Goal: Task Accomplishment & Management: Use online tool/utility

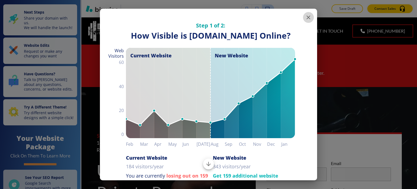
click at [305, 15] on icon "button" at bounding box center [308, 17] width 7 height 7
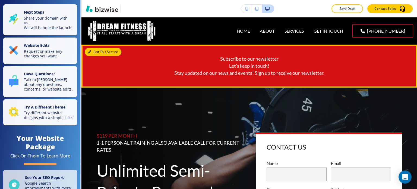
click at [97, 50] on button "Edit This Section" at bounding box center [103, 52] width 37 height 8
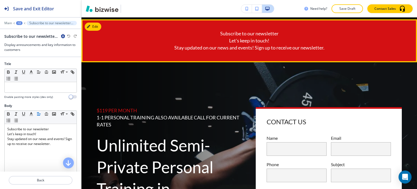
scroll to position [27, 0]
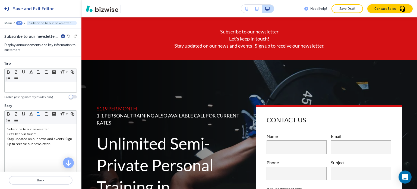
click at [63, 34] on icon "button" at bounding box center [63, 36] width 4 height 4
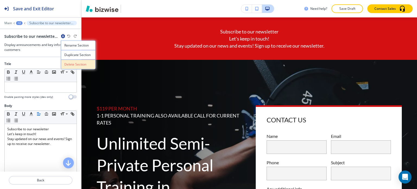
click at [79, 63] on p "Delete Section" at bounding box center [78, 64] width 28 height 5
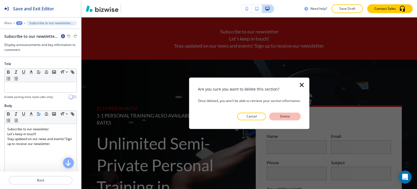
click at [288, 116] on p "Delete" at bounding box center [285, 116] width 13 height 5
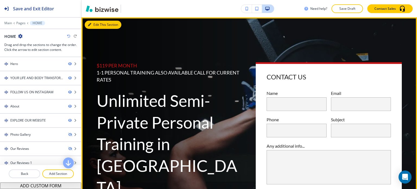
click at [95, 28] on button "Edit This Section" at bounding box center [103, 25] width 37 height 8
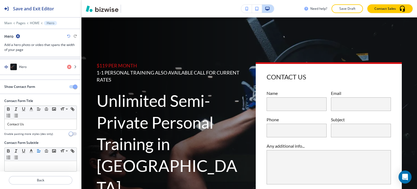
scroll to position [14, 0]
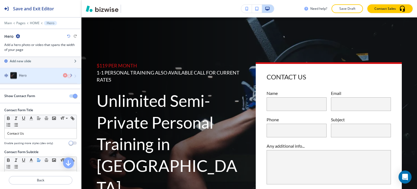
click at [39, 74] on div "Hero" at bounding box center [31, 76] width 63 height 7
click at [39, 75] on div "Hero" at bounding box center [31, 76] width 63 height 7
click at [43, 81] on div "button" at bounding box center [40, 81] width 81 height 4
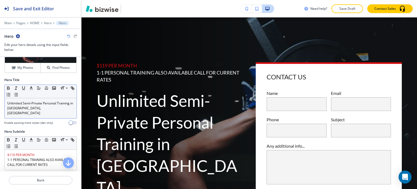
scroll to position [54, 0]
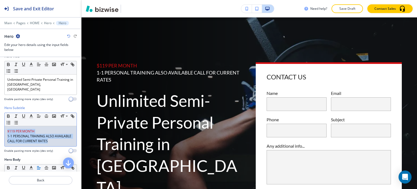
drag, startPoint x: 65, startPoint y: 137, endPoint x: 7, endPoint y: 125, distance: 59.9
click at [7, 126] on div "$119 PER MONTH 1-1 PERSONAL TRAINING ALSO AVAILABLE CALL FOR CURRENT RATES" at bounding box center [41, 136] width 72 height 20
copy div "$119 PER MONTH 1-1 PERSONAL TRAINING ALSO AVAILABLE CALL FOR CURRENT RATES"
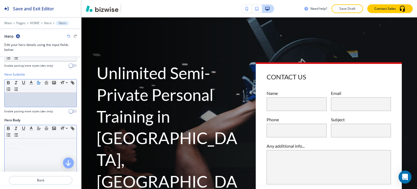
scroll to position [122, 0]
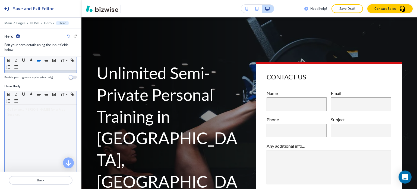
click at [26, 107] on div "Call or text [PERSON_NAME] for a Free Session." at bounding box center [41, 139] width 72 height 71
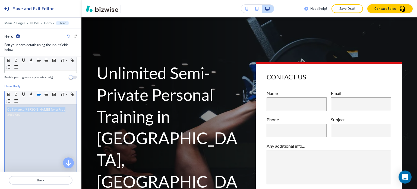
drag, startPoint x: 62, startPoint y: 103, endPoint x: 29, endPoint y: 112, distance: 33.9
click at [3, 103] on div "Hero Body Small Normal Large Huge Call or text [PERSON_NAME] for a Free Session…" at bounding box center [40, 135] width 81 height 102
click at [62, 107] on p "Call or text [PERSON_NAME] for a Free Session." at bounding box center [40, 112] width 67 height 10
drag, startPoint x: 62, startPoint y: 104, endPoint x: 16, endPoint y: 95, distance: 46.1
click at [0, 0] on html "Save and Exit Editor Main Pages HOME Hero Hero Hero Edit your hero details usin…" at bounding box center [208, 0] width 417 height 0
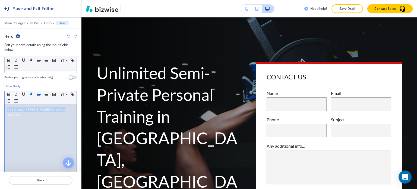
click at [30, 92] on icon "button" at bounding box center [31, 94] width 5 height 5
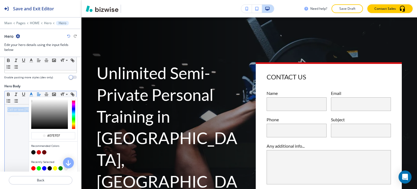
click at [34, 150] on button "button" at bounding box center [33, 152] width 4 height 4
type input "#121212"
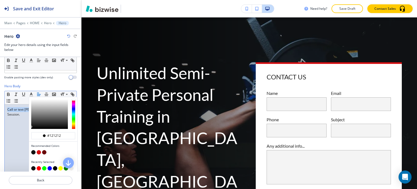
click at [18, 120] on div "Call or text [PERSON_NAME] for a Free Session." at bounding box center [41, 139] width 72 height 71
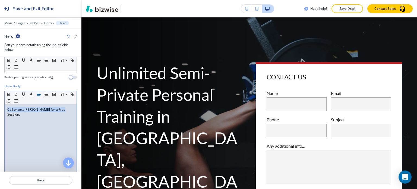
click at [60, 107] on p "Call or text [PERSON_NAME] for a Free Session." at bounding box center [40, 112] width 67 height 10
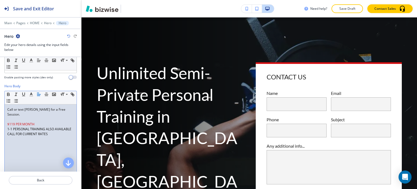
scroll to position [0, 0]
drag, startPoint x: 61, startPoint y: 103, endPoint x: -2, endPoint y: 103, distance: 62.5
click at [0, 0] on html "Save and Exit Editor Main Pages HOME Hero Hero Hero Edit your hero details usin…" at bounding box center [208, 0] width 417 height 0
copy span "Call or text [PERSON_NAME] for a Free Session."
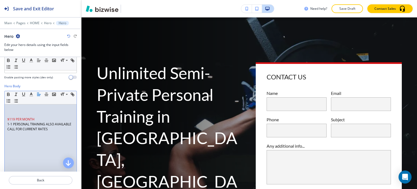
click at [7, 117] on span "﻿$119 PER MONTH" at bounding box center [20, 119] width 27 height 5
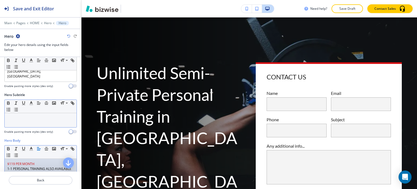
scroll to position [67, 0]
click at [27, 116] on p at bounding box center [40, 118] width 67 height 5
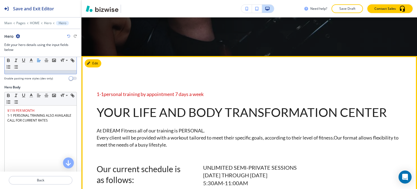
scroll to position [272, 0]
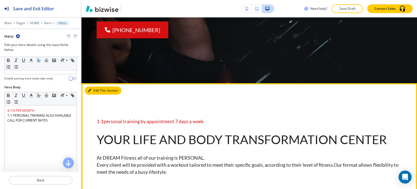
click at [99, 86] on button "Edit This Section" at bounding box center [103, 90] width 37 height 8
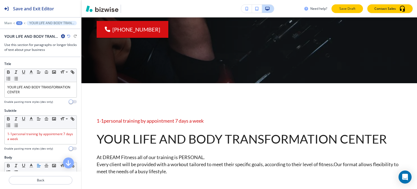
click at [335, 8] on button "Save Draft" at bounding box center [348, 8] width 32 height 9
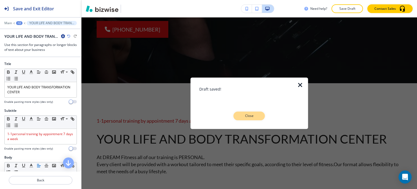
click at [257, 116] on p "Close" at bounding box center [249, 115] width 17 height 5
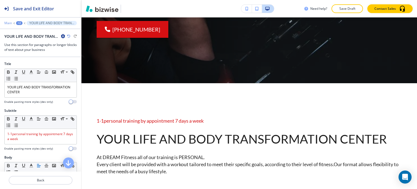
click at [7, 23] on p "Main" at bounding box center [8, 23] width 8 height 4
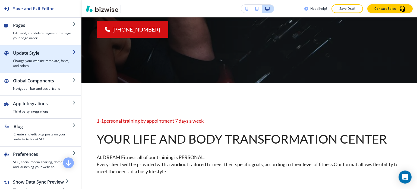
click at [60, 66] on h4 "Change your website template, fonts, and colors" at bounding box center [42, 63] width 59 height 10
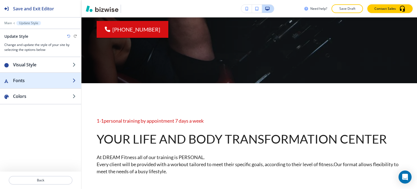
click at [52, 81] on h2 "Fonts" at bounding box center [42, 80] width 59 height 7
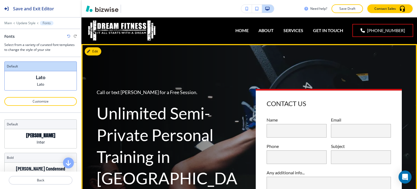
scroll to position [28, 0]
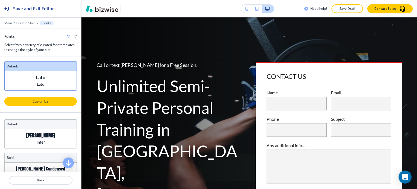
click at [61, 100] on p "Customize" at bounding box center [40, 101] width 58 height 5
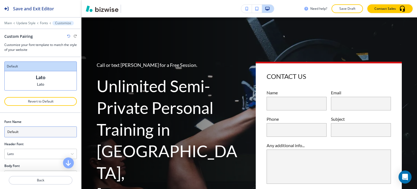
scroll to position [15, 0]
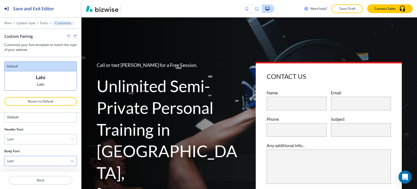
click at [43, 161] on div "Lato" at bounding box center [41, 161] width 72 height 10
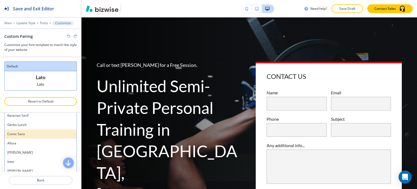
scroll to position [388, 0]
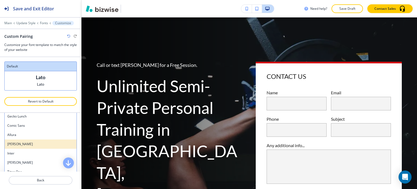
click at [42, 144] on h4 "[PERSON_NAME]" at bounding box center [40, 144] width 67 height 5
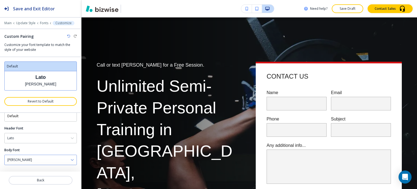
scroll to position [15, 0]
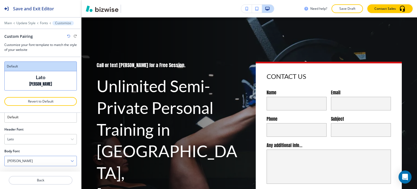
click at [48, 157] on div "[PERSON_NAME]" at bounding box center [41, 161] width 72 height 10
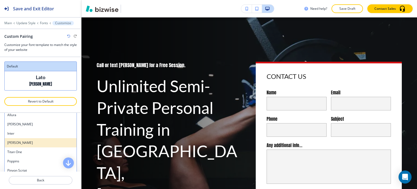
scroll to position [415, 0]
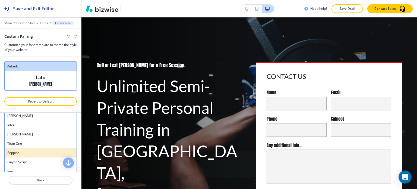
click at [47, 152] on h4 "Poppins" at bounding box center [40, 152] width 67 height 5
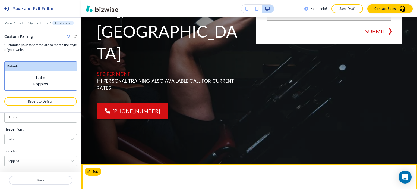
scroll to position [272, 0]
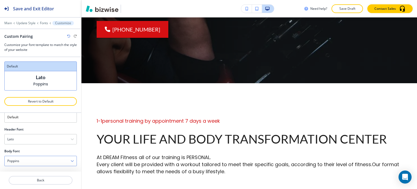
click at [45, 159] on div "Poppins" at bounding box center [41, 161] width 72 height 10
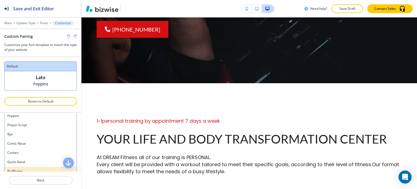
scroll to position [454, 0]
click at [41, 166] on h4 "[PERSON_NAME] Serif" at bounding box center [40, 168] width 67 height 5
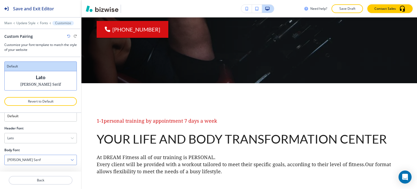
scroll to position [15, 0]
click at [45, 162] on div "[PERSON_NAME] Serif" at bounding box center [41, 161] width 72 height 10
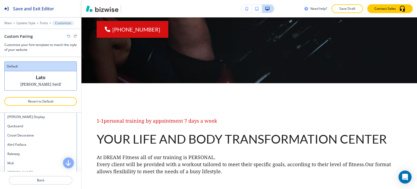
scroll to position [155, 0]
click at [43, 166] on div "Muli" at bounding box center [41, 170] width 72 height 9
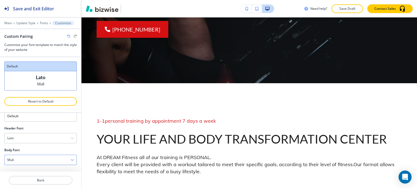
scroll to position [15, 0]
click at [43, 162] on div "Muli" at bounding box center [41, 161] width 72 height 10
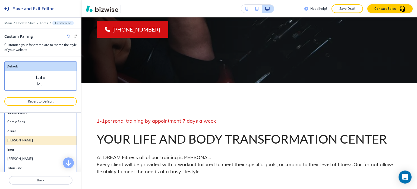
scroll to position [407, 0]
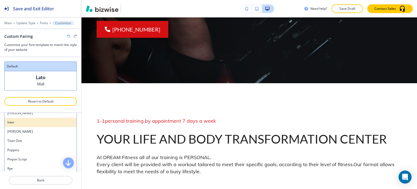
click at [42, 125] on div "Inter" at bounding box center [41, 122] width 72 height 9
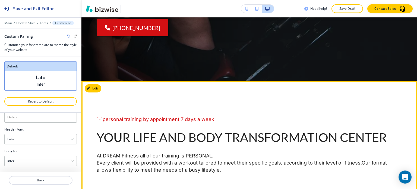
scroll to position [299, 0]
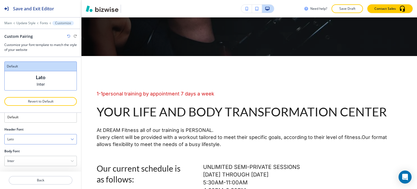
click at [44, 137] on div "Lato" at bounding box center [41, 139] width 72 height 10
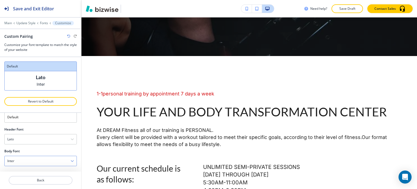
click at [51, 161] on div "Inter" at bounding box center [41, 161] width 72 height 10
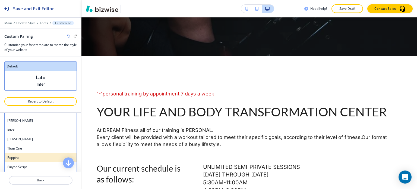
click at [47, 155] on h4 "Poppins" at bounding box center [40, 157] width 67 height 5
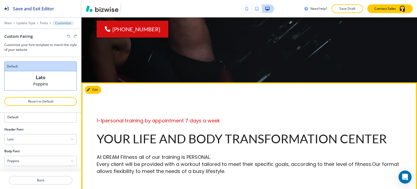
scroll to position [272, 0]
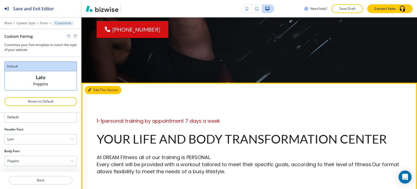
click at [95, 86] on button "Edit This Section" at bounding box center [103, 90] width 37 height 8
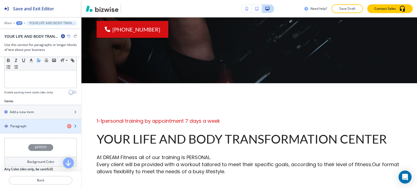
scroll to position [163, 0]
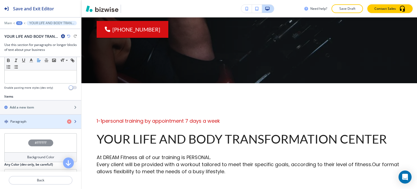
click at [23, 122] on h4 "Paragraph" at bounding box center [18, 121] width 16 height 5
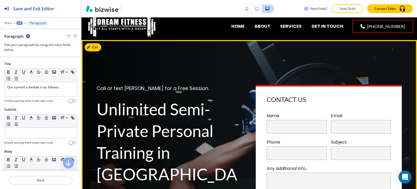
scroll to position [1, 0]
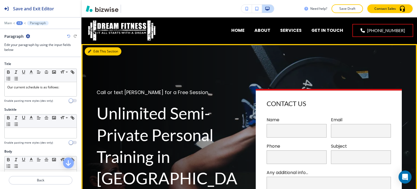
click at [96, 51] on button "Edit This Section" at bounding box center [103, 51] width 37 height 8
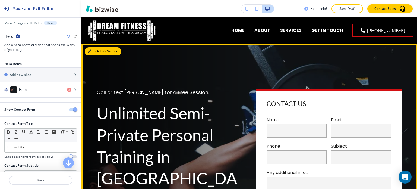
scroll to position [27, 0]
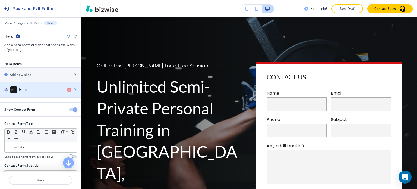
click at [48, 89] on div "Hero" at bounding box center [31, 89] width 63 height 7
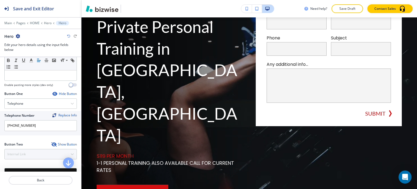
scroll to position [257, 0]
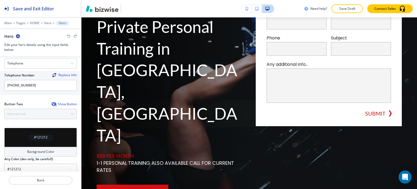
click at [38, 109] on div "Button Two Show Button Internal Link Telephone External Link Social Media Email…" at bounding box center [40, 110] width 73 height 17
click at [51, 102] on icon "button" at bounding box center [53, 104] width 4 height 4
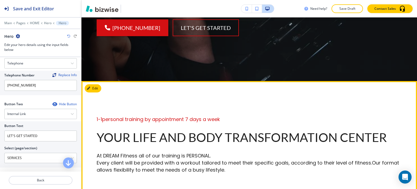
scroll to position [244, 0]
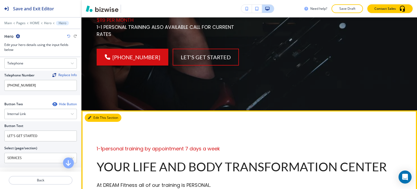
click at [100, 114] on button "Edit This Section" at bounding box center [103, 118] width 37 height 8
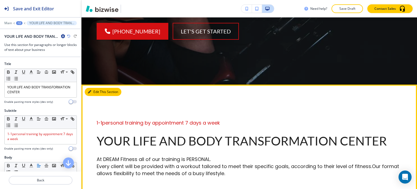
scroll to position [272, 0]
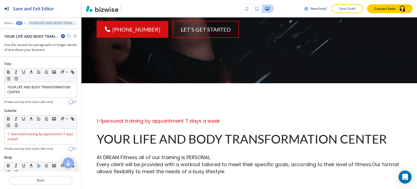
click at [19, 24] on div "+2" at bounding box center [19, 23] width 7 height 4
click at [32, 42] on p "HOME" at bounding box center [34, 41] width 28 height 5
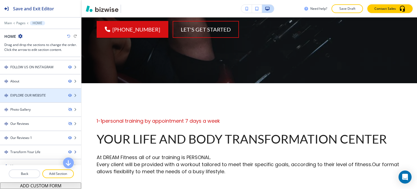
scroll to position [46, 0]
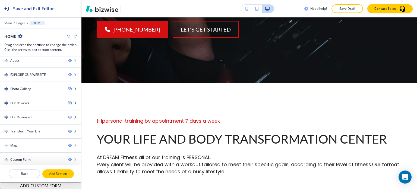
click at [49, 174] on p "Add Section" at bounding box center [58, 173] width 30 height 5
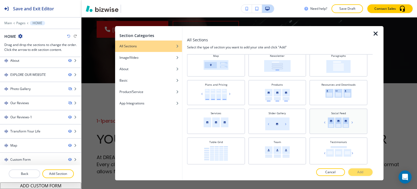
scroll to position [189, 0]
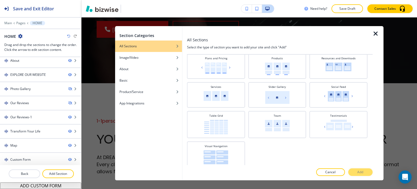
click at [375, 31] on icon "button" at bounding box center [376, 33] width 7 height 7
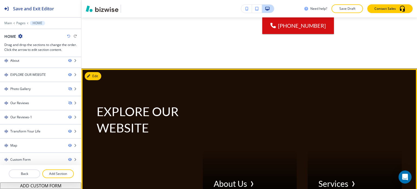
scroll to position [1060, 0]
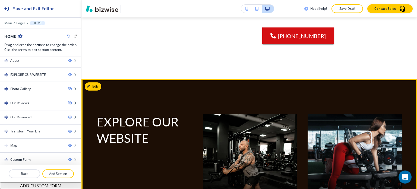
click at [98, 82] on button "Edit" at bounding box center [93, 86] width 17 height 8
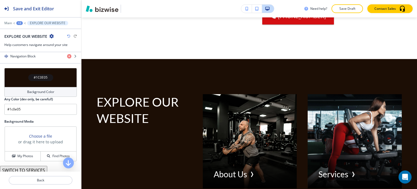
scroll to position [290, 0]
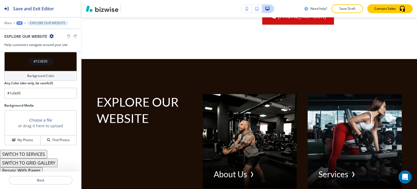
click at [34, 168] on button "Resync With Pages" at bounding box center [21, 170] width 43 height 7
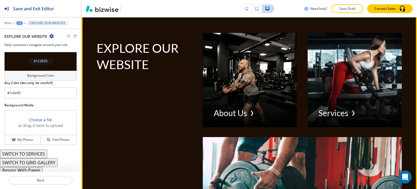
scroll to position [1114, 0]
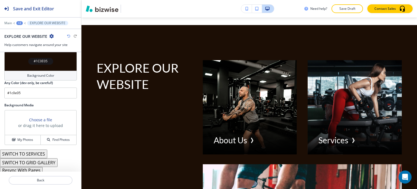
click at [70, 36] on icon "button" at bounding box center [68, 35] width 3 height 3
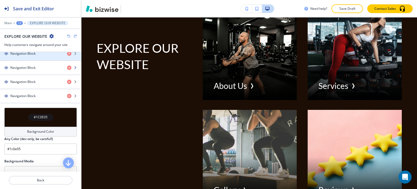
scroll to position [181, 0]
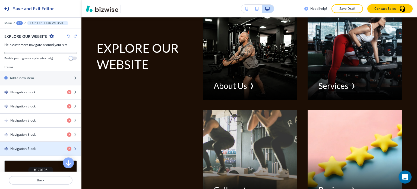
click at [43, 146] on div "Navigation Block" at bounding box center [31, 148] width 63 height 5
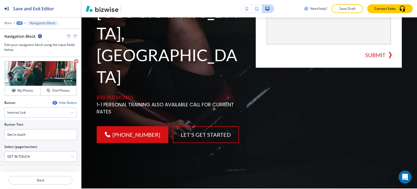
scroll to position [0, 0]
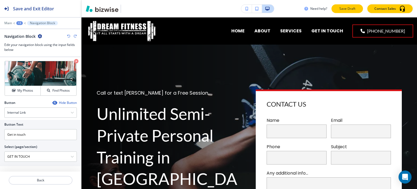
click at [345, 6] on p "Save Draft" at bounding box center [347, 8] width 17 height 5
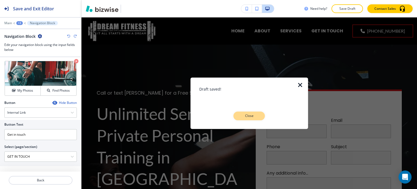
click at [255, 114] on p "Close" at bounding box center [249, 115] width 17 height 5
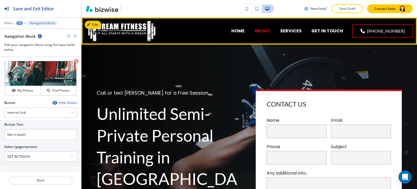
click at [268, 30] on p "ABOUT" at bounding box center [262, 31] width 16 height 6
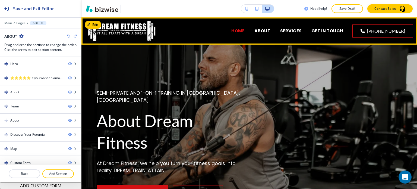
click at [245, 29] on p "HOME" at bounding box center [237, 31] width 13 height 6
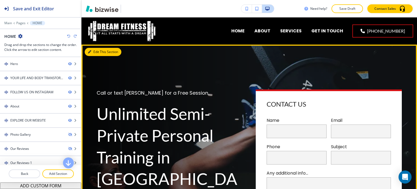
click at [94, 50] on button "Edit This Section" at bounding box center [103, 52] width 37 height 8
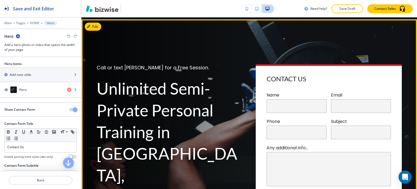
scroll to position [27, 0]
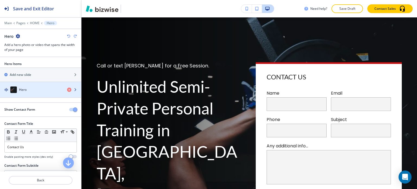
click at [20, 90] on h4 "Hero" at bounding box center [23, 89] width 8 height 5
click at [28, 90] on div "Hero" at bounding box center [31, 89] width 63 height 7
click at [30, 90] on div "Hero" at bounding box center [31, 89] width 63 height 7
click at [43, 89] on div "Hero" at bounding box center [31, 89] width 63 height 7
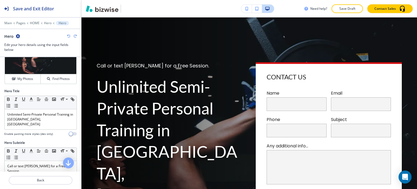
scroll to position [54, 0]
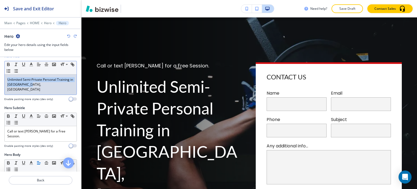
drag, startPoint x: 38, startPoint y: 87, endPoint x: 3, endPoint y: 79, distance: 35.6
click at [3, 79] on div "Hero Title Small Normal Large Huge Unlimited Semi-Private Personal Training in …" at bounding box center [40, 80] width 81 height 52
copy p "Unlimited Semi-Private Personal Training in [GEOGRAPHIC_DATA], [GEOGRAPHIC_DATA]"
click at [41, 84] on p "Unlimited Semi-Private Personal Training in [GEOGRAPHIC_DATA], [GEOGRAPHIC_DATA]" at bounding box center [40, 84] width 67 height 15
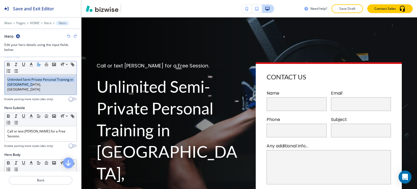
click at [41, 84] on p "Unlimited Semi-Private Personal Training in [GEOGRAPHIC_DATA], [GEOGRAPHIC_DATA]" at bounding box center [40, 84] width 67 height 15
click at [45, 84] on p "Unlimited Semi-Private Personal Training in [GEOGRAPHIC_DATA], [GEOGRAPHIC_DATA]" at bounding box center [40, 84] width 67 height 15
click at [21, 84] on p "Unlimited Semi-Private Personal Training in [GEOGRAPHIC_DATA], [GEOGRAPHIC_DATA]" at bounding box center [40, 84] width 67 height 15
drag, startPoint x: 7, startPoint y: 79, endPoint x: 49, endPoint y: 86, distance: 42.2
click at [49, 86] on div "Unlimited Semi-Private Personal Training in [GEOGRAPHIC_DATA], [GEOGRAPHIC_DATA]" at bounding box center [41, 84] width 72 height 20
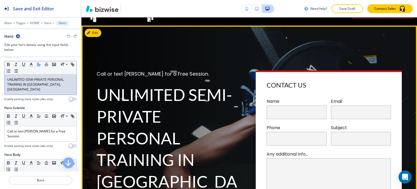
scroll to position [0, 0]
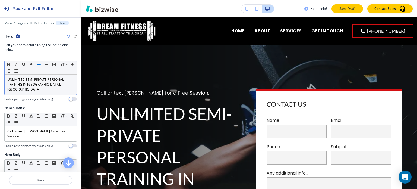
click at [353, 7] on p "Save Draft" at bounding box center [347, 8] width 17 height 5
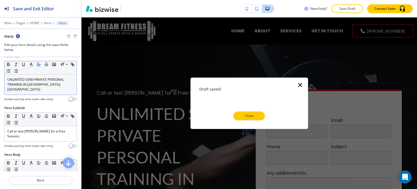
drag, startPoint x: 244, startPoint y: 115, endPoint x: 254, endPoint y: 73, distance: 43.5
click at [244, 115] on p "Close" at bounding box center [249, 115] width 17 height 5
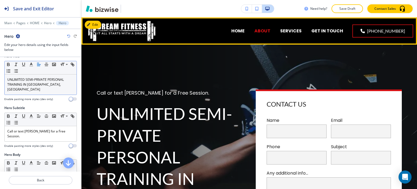
click at [266, 30] on p "ABOUT" at bounding box center [262, 31] width 16 height 6
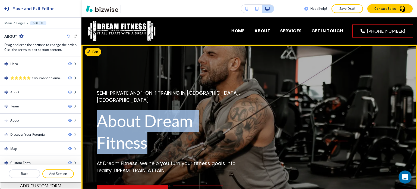
drag, startPoint x: 97, startPoint y: 111, endPoint x: 168, endPoint y: 136, distance: 75.3
click at [168, 136] on p "About Dream Fitness" at bounding box center [170, 131] width 146 height 43
copy p "About Dream Fitness"
click at [93, 49] on button "Edit This Section" at bounding box center [103, 52] width 37 height 8
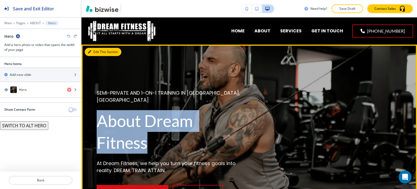
scroll to position [27, 0]
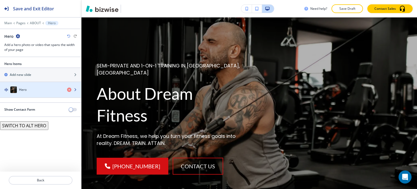
click at [45, 89] on div "Hero" at bounding box center [31, 89] width 63 height 7
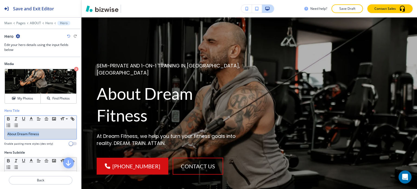
drag, startPoint x: 42, startPoint y: 133, endPoint x: 2, endPoint y: 133, distance: 40.2
click at [2, 133] on div "Hero Title Small Normal Large Huge About Dream Fitness Enable pasting more styl…" at bounding box center [40, 129] width 81 height 42
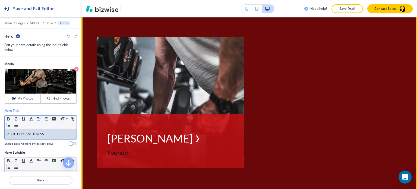
scroll to position [543, 0]
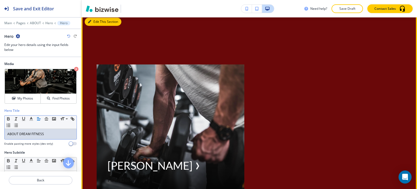
click at [98, 21] on button "Edit This Section" at bounding box center [103, 22] width 37 height 8
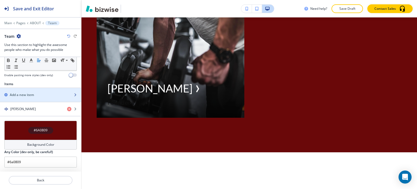
scroll to position [177, 0]
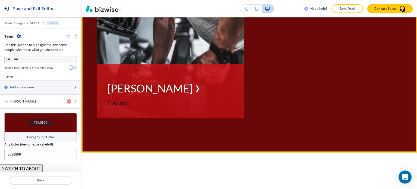
click at [193, 87] on span at bounding box center [198, 88] width 10 height 7
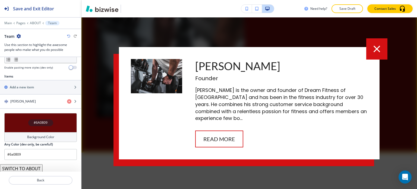
click at [375, 52] on icon "button" at bounding box center [377, 49] width 7 height 7
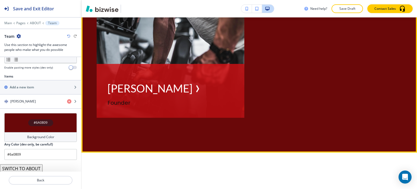
click at [133, 88] on p "[PERSON_NAME]" at bounding box center [150, 88] width 85 height 14
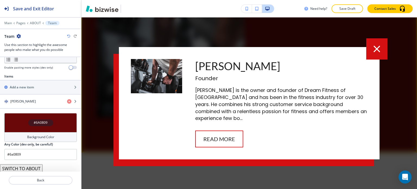
click at [375, 51] on icon "button" at bounding box center [377, 49] width 7 height 7
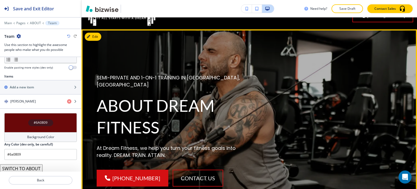
scroll to position [0, 0]
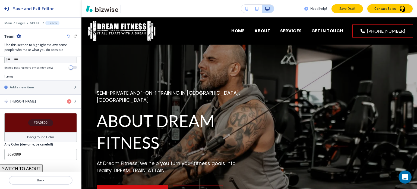
click at [339, 11] on p "Save Draft" at bounding box center [347, 8] width 17 height 5
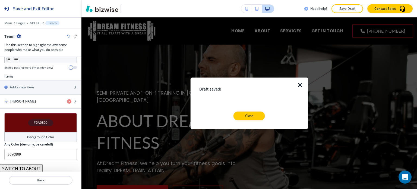
click at [256, 114] on p "Close" at bounding box center [249, 115] width 17 height 5
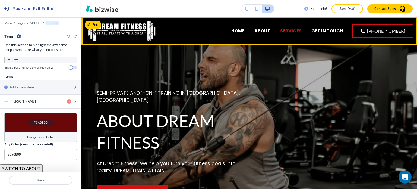
click at [297, 32] on p "SERVICES" at bounding box center [290, 31] width 21 height 6
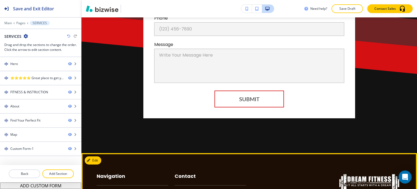
scroll to position [1571, 0]
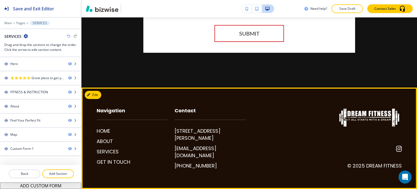
click at [102, 99] on footer "Navigation HOME ABOUT SERVICES GET IN TOUCH Contact [STREET_ADDRESS][PERSON_NAM…" at bounding box center [249, 137] width 336 height 101
click at [97, 98] on button "Edit Footer" at bounding box center [99, 95] width 28 height 8
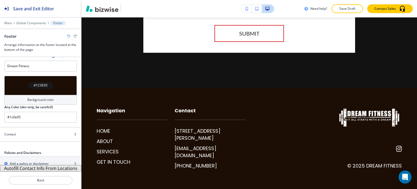
scroll to position [12, 0]
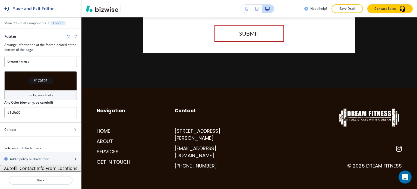
click at [47, 167] on button "Autofill Contact Info From Locations" at bounding box center [40, 168] width 81 height 7
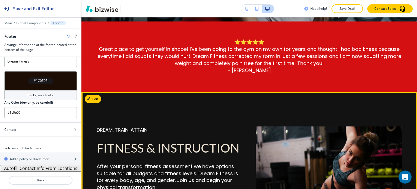
scroll to position [190, 0]
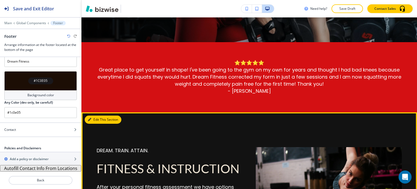
click at [95, 117] on button "Edit This Section" at bounding box center [103, 119] width 37 height 8
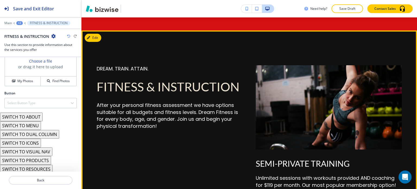
scroll to position [285, 0]
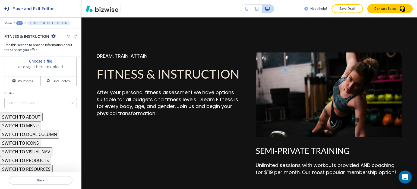
click at [37, 131] on button "SWITCH TO DUAL COLUMN" at bounding box center [29, 134] width 59 height 9
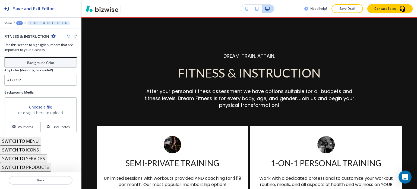
scroll to position [321, 0]
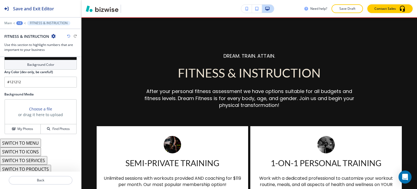
click at [70, 38] on div "FITNESS & INSTRUCTION" at bounding box center [40, 36] width 73 height 6
click at [67, 36] on icon "button" at bounding box center [68, 35] width 3 height 3
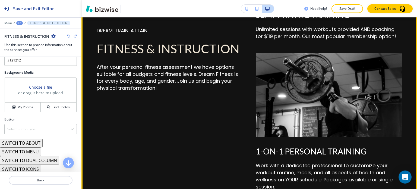
scroll to position [475, 0]
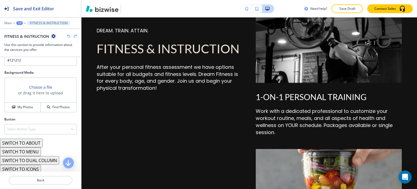
click at [37, 151] on button "SWITCH TO MENU" at bounding box center [20, 151] width 41 height 9
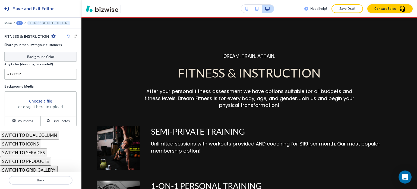
scroll to position [311, 0]
click at [43, 148] on button "SWITCH TO SERVICES" at bounding box center [23, 151] width 47 height 9
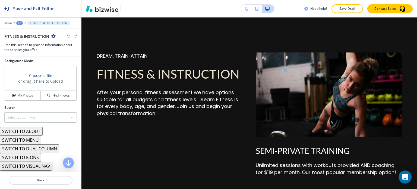
scroll to position [303, 0]
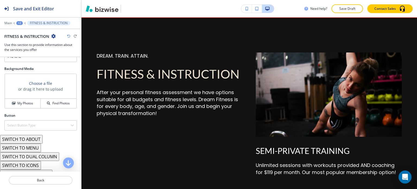
click at [18, 23] on div "+2" at bounding box center [19, 23] width 7 height 4
click at [27, 41] on p "SERVICES" at bounding box center [34, 41] width 28 height 5
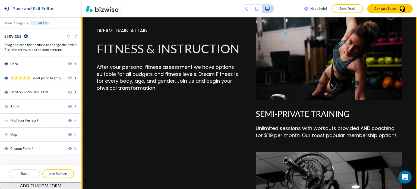
scroll to position [475, 0]
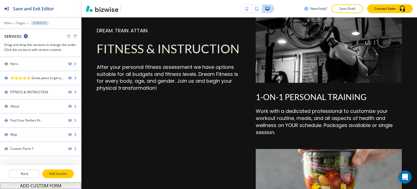
click at [59, 173] on p "Add Section" at bounding box center [58, 173] width 30 height 5
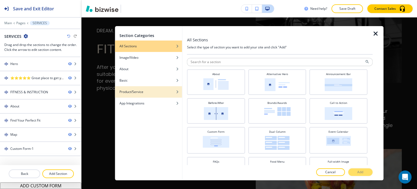
click at [155, 89] on div "button" at bounding box center [148, 87] width 67 height 3
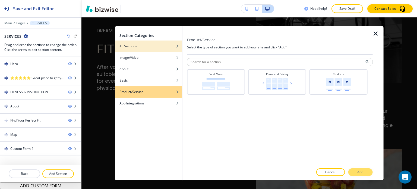
click at [161, 42] on div "button" at bounding box center [148, 41] width 67 height 3
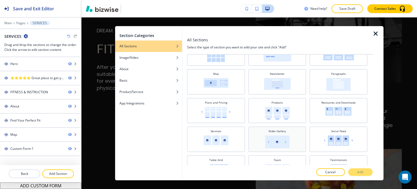
scroll to position [136, 0]
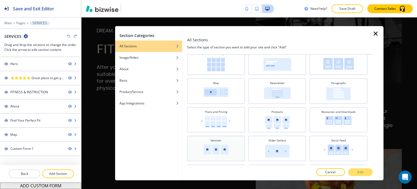
click at [224, 140] on div "Services" at bounding box center [216, 147] width 53 height 19
click at [365, 173] on button "Add" at bounding box center [360, 172] width 24 height 8
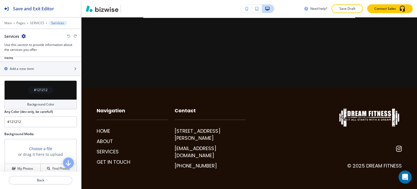
scroll to position [163, 0]
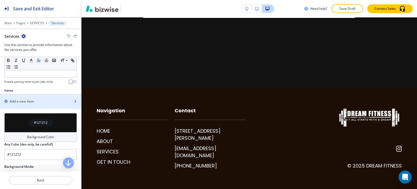
click at [31, 100] on h2 "Add a new item" at bounding box center [22, 101] width 24 height 5
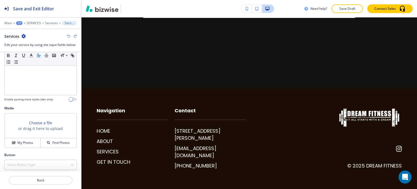
scroll to position [142, 0]
click at [27, 139] on h4 "My Photos" at bounding box center [25, 141] width 16 height 5
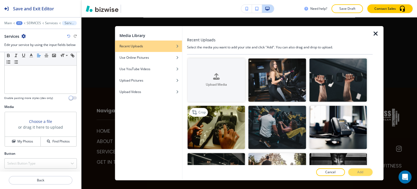
drag, startPoint x: 232, startPoint y: 118, endPoint x: 239, endPoint y: 119, distance: 6.8
click at [232, 118] on img "button" at bounding box center [217, 127] width 58 height 43
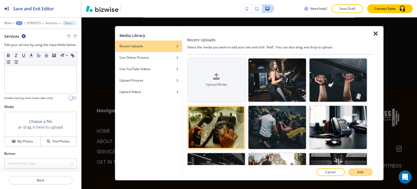
click at [366, 171] on button "Add" at bounding box center [360, 172] width 24 height 8
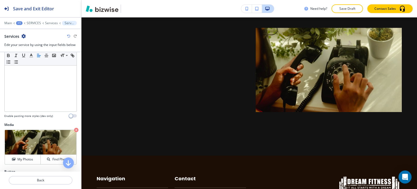
scroll to position [115, 0]
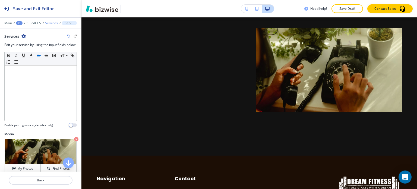
click at [48, 21] on p "Services" at bounding box center [51, 23] width 13 height 4
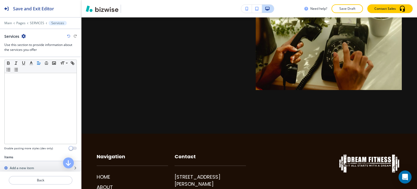
scroll to position [190, 0]
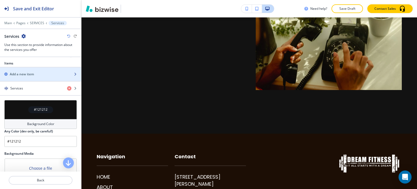
click at [41, 74] on div "Add a new item" at bounding box center [34, 74] width 69 height 5
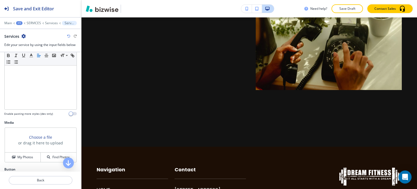
scroll to position [142, 0]
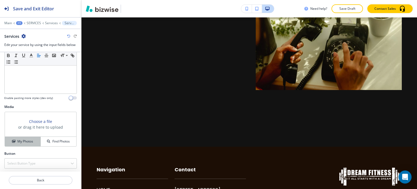
click at [29, 139] on h4 "My Photos" at bounding box center [25, 141] width 16 height 5
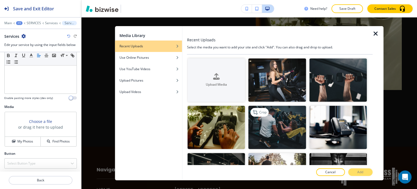
click at [276, 122] on img "button" at bounding box center [278, 127] width 58 height 43
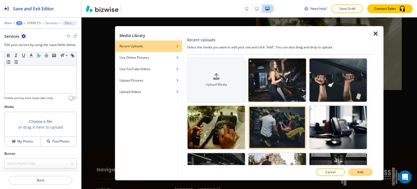
click at [370, 175] on button "Add" at bounding box center [360, 172] width 24 height 8
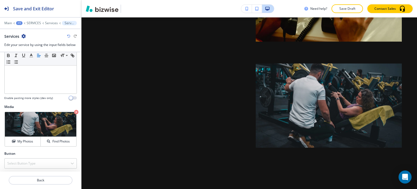
scroll to position [1546, 0]
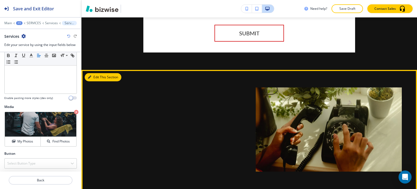
click at [91, 81] on button "Edit This Section" at bounding box center [103, 77] width 37 height 8
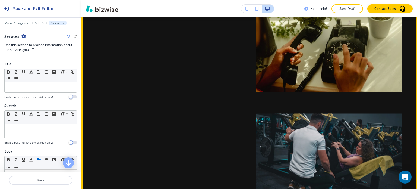
scroll to position [1628, 0]
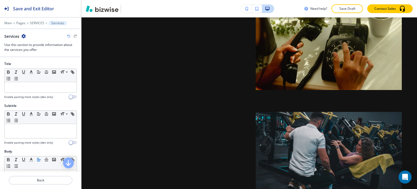
click at [24, 34] on icon "button" at bounding box center [23, 36] width 4 height 4
click at [37, 60] on button "Delete Section" at bounding box center [38, 64] width 35 height 10
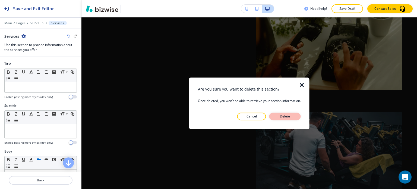
click at [289, 118] on p "Delete" at bounding box center [285, 116] width 13 height 5
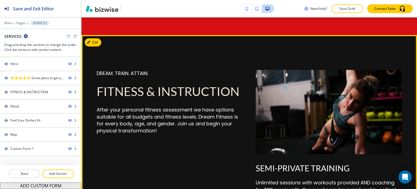
scroll to position [131, 0]
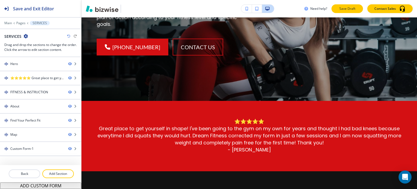
click at [349, 11] on button "Save Draft" at bounding box center [348, 8] width 32 height 9
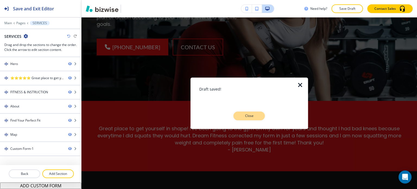
click at [243, 119] on button "Close" at bounding box center [250, 115] width 32 height 9
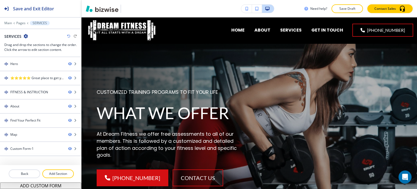
scroll to position [0, 0]
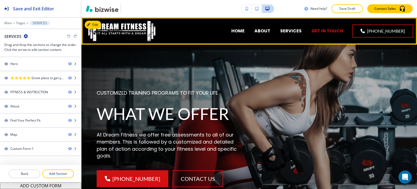
click at [327, 30] on p "GET IN TOUCH" at bounding box center [328, 31] width 32 height 6
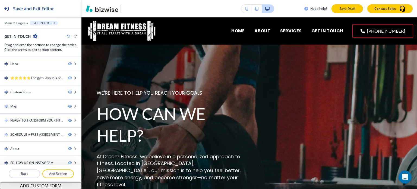
click at [342, 11] on p "Save Draft" at bounding box center [347, 8] width 17 height 5
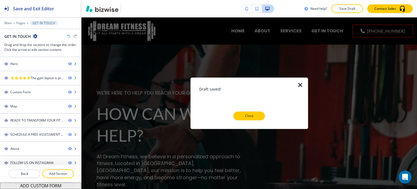
click at [252, 117] on p "Close" at bounding box center [249, 115] width 17 height 5
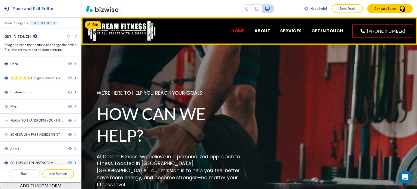
click at [245, 32] on p "HOME" at bounding box center [237, 31] width 13 height 6
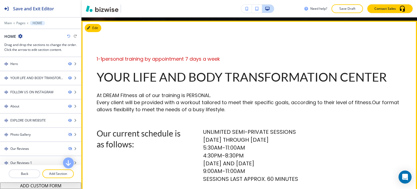
scroll to position [299, 0]
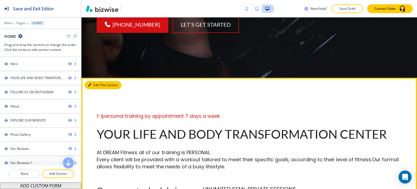
click at [93, 81] on button "Edit This Section" at bounding box center [103, 85] width 37 height 8
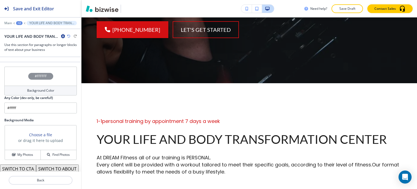
scroll to position [256, 0]
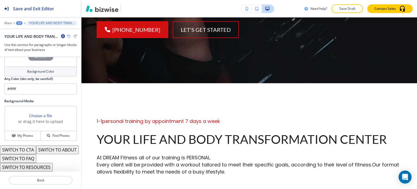
click at [31, 145] on button "SWITCH TO CTA" at bounding box center [18, 149] width 36 height 9
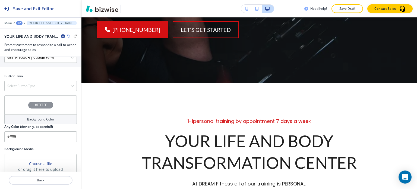
scroll to position [293, 0]
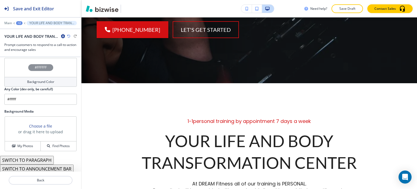
click at [45, 167] on button "SWITCH TO ANNOUNCEMENT BAR" at bounding box center [37, 168] width 74 height 9
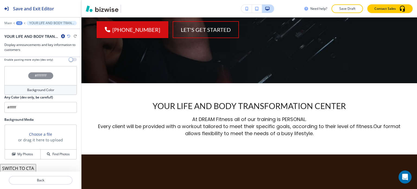
click at [30, 165] on button "SWITCH TO CTA" at bounding box center [18, 168] width 36 height 9
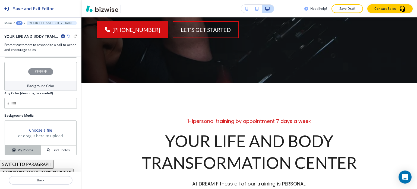
scroll to position [293, 0]
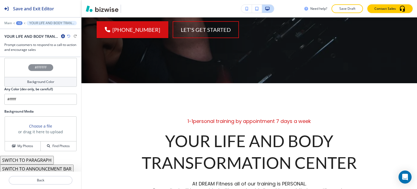
click at [69, 35] on icon "button" at bounding box center [68, 35] width 3 height 3
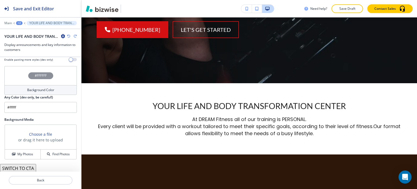
click at [69, 35] on icon "button" at bounding box center [68, 35] width 3 height 3
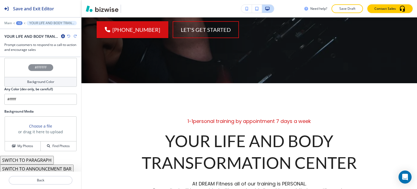
click at [69, 35] on icon "button" at bounding box center [68, 35] width 3 height 3
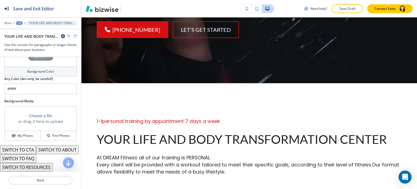
scroll to position [256, 0]
click at [70, 36] on icon "button" at bounding box center [68, 35] width 3 height 3
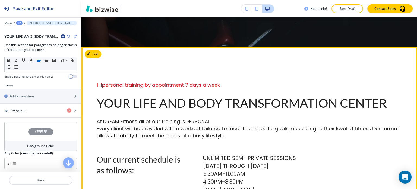
scroll to position [266, 0]
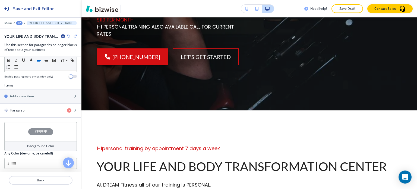
click at [20, 23] on div "+2" at bounding box center [19, 23] width 7 height 4
click at [29, 39] on p "HOME" at bounding box center [34, 41] width 28 height 5
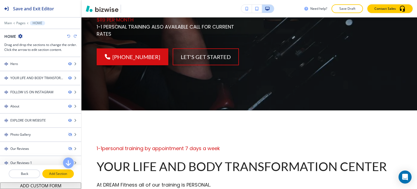
click at [58, 174] on p "Add Section" at bounding box center [58, 173] width 30 height 5
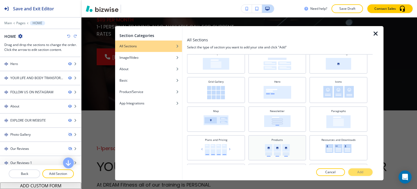
scroll to position [54, 0]
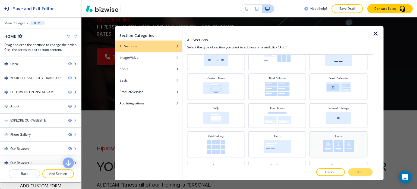
click at [328, 143] on img at bounding box center [338, 146] width 31 height 12
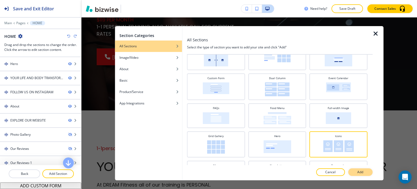
click at [365, 171] on button "Add" at bounding box center [360, 172] width 24 height 8
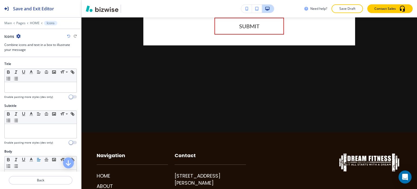
scroll to position [2415, 0]
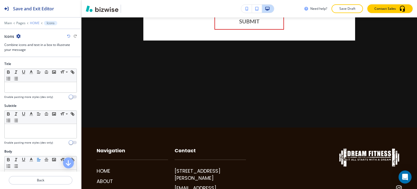
click at [38, 24] on p "HOME" at bounding box center [35, 23] width 10 height 4
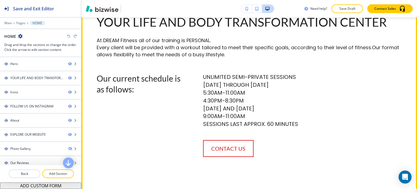
scroll to position [302, 0]
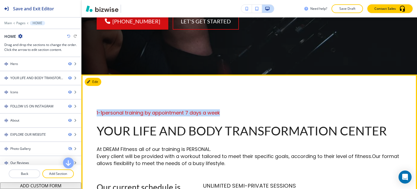
drag, startPoint x: 95, startPoint y: 47, endPoint x: 230, endPoint y: 46, distance: 135.3
click at [230, 109] on div "1-1personal training by appointment 7 days a week YOUR LIFE AND BODY TRANSFORMA…" at bounding box center [249, 187] width 336 height 156
copy span "1-1personal training by appointment 7 days a week"
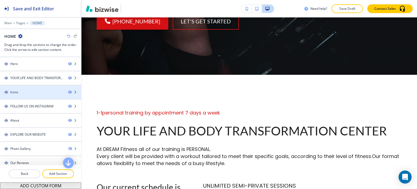
click at [38, 90] on div "Icons" at bounding box center [32, 92] width 64 height 5
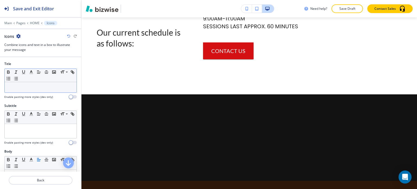
scroll to position [519, 0]
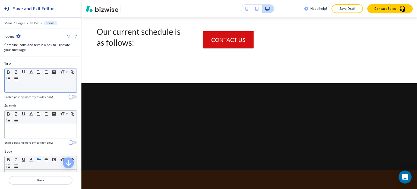
click at [39, 86] on p at bounding box center [40, 87] width 67 height 5
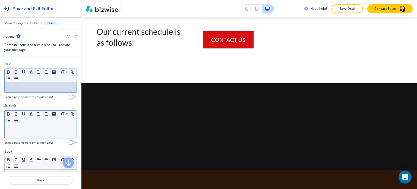
click at [32, 125] on div at bounding box center [41, 131] width 72 height 14
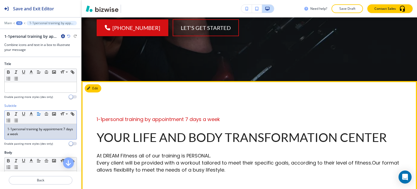
scroll to position [275, 0]
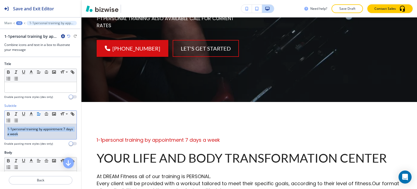
drag, startPoint x: 29, startPoint y: 134, endPoint x: 5, endPoint y: 128, distance: 25.6
click at [5, 128] on div "1-1personal training by appointment 7 days a week" at bounding box center [41, 131] width 72 height 15
click at [30, 114] on line "button" at bounding box center [30, 114] width 1 height 0
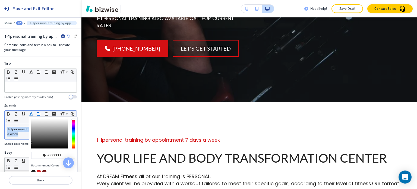
scroll to position [27, 0]
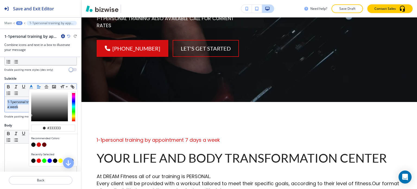
click at [39, 142] on button "button" at bounding box center [39, 144] width 4 height 4
type input "#d41013"
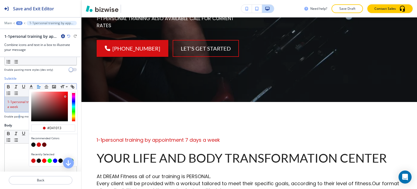
click at [18, 114] on h4 "Enable pasting more styles (dev only)" at bounding box center [28, 116] width 49 height 4
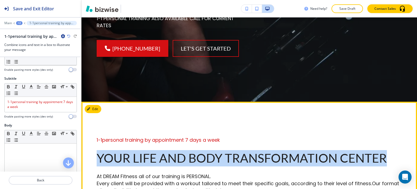
drag, startPoint x: 96, startPoint y: 91, endPoint x: 388, endPoint y: 95, distance: 291.5
copy p "YOUR LIFE AND BODY TRANSFORMATION CENTER"
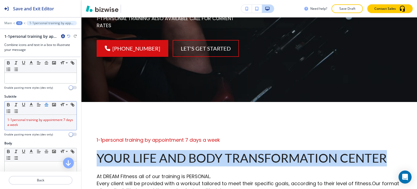
scroll to position [0, 0]
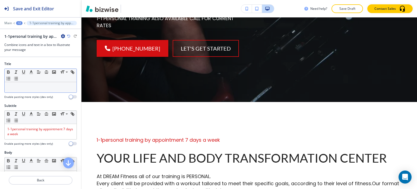
click at [44, 86] on p at bounding box center [40, 87] width 67 height 5
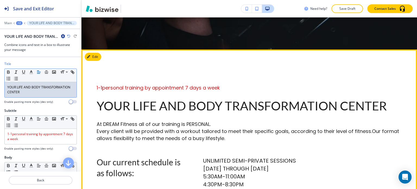
scroll to position [329, 0]
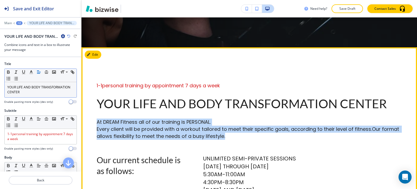
drag, startPoint x: 94, startPoint y: 52, endPoint x: 234, endPoint y: 69, distance: 141.2
click at [234, 82] on div "1-1personal training by appointment 7 days a week YOUR LIFE AND BODY TRANSFORMA…" at bounding box center [249, 160] width 336 height 156
copy p "At DREAM Fitness all of our training is PERSONAL. Every client will be provided…"
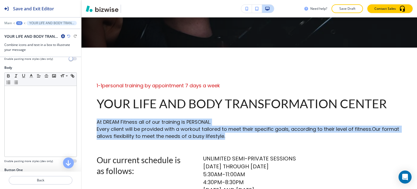
scroll to position [109, 0]
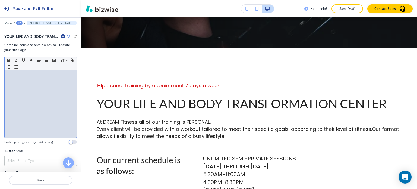
click at [44, 87] on div at bounding box center [41, 102] width 72 height 71
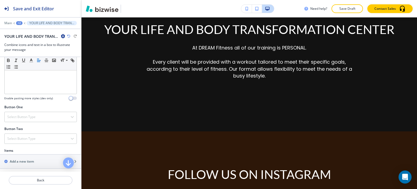
scroll to position [217, 0]
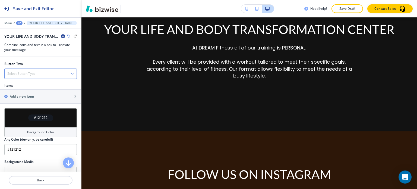
click at [38, 76] on div "Select Button Type" at bounding box center [41, 74] width 72 height 10
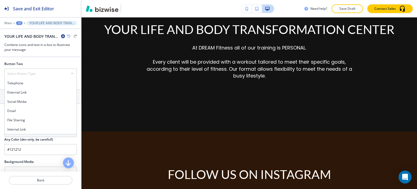
click at [36, 127] on h4 "Internal Link" at bounding box center [40, 129] width 67 height 5
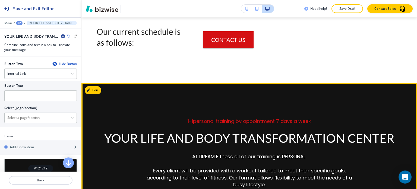
scroll to position [519, 0]
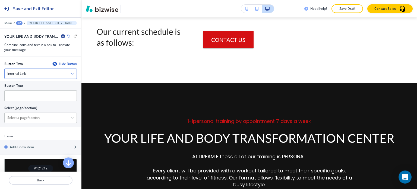
click at [36, 70] on div "Internal Link" at bounding box center [41, 74] width 72 height 10
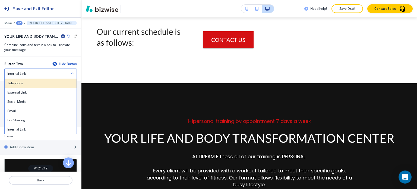
click at [32, 84] on h4 "Telephone" at bounding box center [40, 83] width 67 height 5
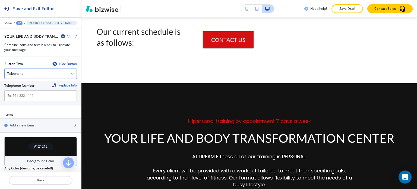
click at [43, 69] on div "Telephone" at bounding box center [41, 74] width 72 height 10
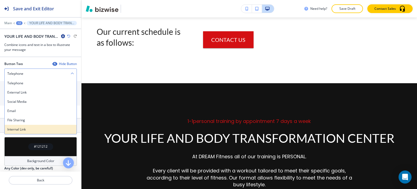
click at [32, 130] on h4 "Internal Link" at bounding box center [40, 129] width 67 height 5
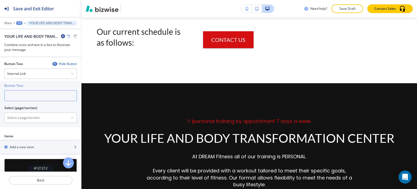
click at [38, 95] on input "text" at bounding box center [40, 95] width 73 height 11
type input "contact us"
click at [40, 117] on \(page\/section\) "Manual Input" at bounding box center [38, 117] width 66 height 9
type \(page\/section\) "CONTACT US"
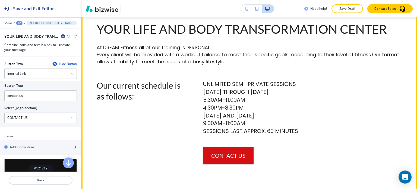
scroll to position [407, 0]
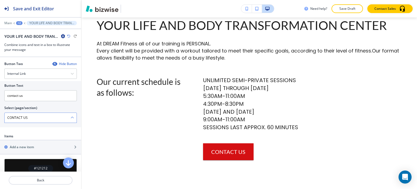
click at [51, 116] on \(page\/section\) "CONTACT US" at bounding box center [38, 117] width 66 height 9
click at [58, 116] on \(page\/section\) "CONTACT US" at bounding box center [38, 117] width 66 height 9
click at [58, 116] on \(page\/section\) "Manual Input" at bounding box center [38, 117] width 66 height 9
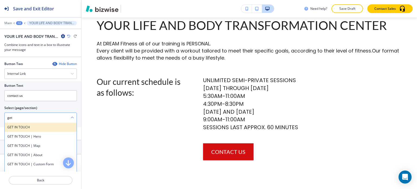
click at [23, 127] on h4 "GET IN TOUCH" at bounding box center [40, 127] width 67 height 5
type \(page\/section\) "GET IN TOUCH"
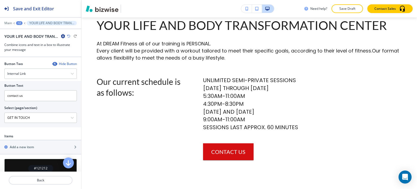
click at [17, 22] on div "+2" at bounding box center [19, 23] width 7 height 4
click at [24, 31] on p "Pages" at bounding box center [34, 31] width 28 height 5
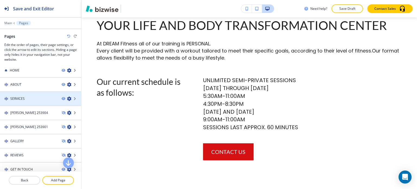
scroll to position [0, 0]
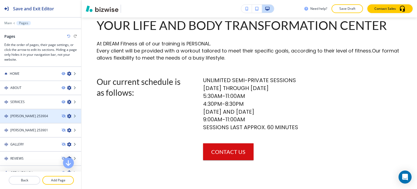
click at [35, 114] on h4 "[PERSON_NAME] 253904" at bounding box center [29, 116] width 38 height 5
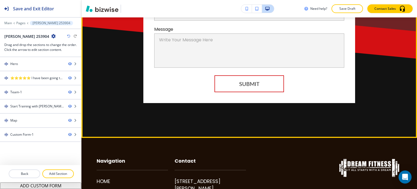
scroll to position [1198, 0]
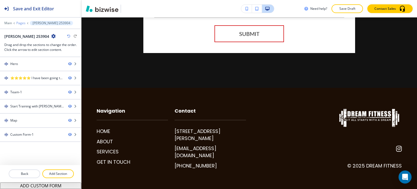
click at [18, 23] on p "Pages" at bounding box center [20, 23] width 9 height 4
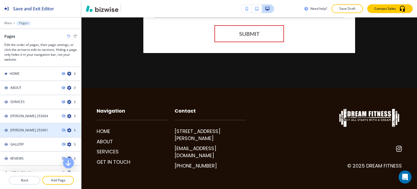
click at [38, 130] on div "[PERSON_NAME] 253901" at bounding box center [28, 130] width 57 height 5
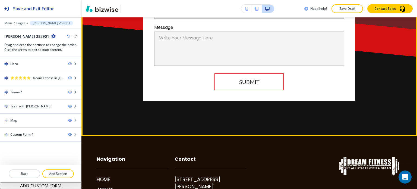
scroll to position [1212, 0]
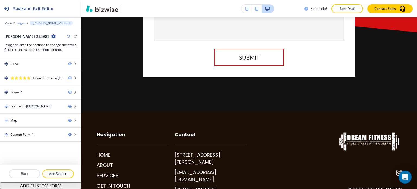
click at [24, 24] on p "Pages" at bounding box center [20, 23] width 9 height 4
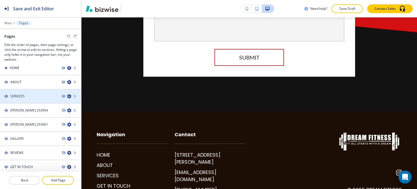
scroll to position [7, 0]
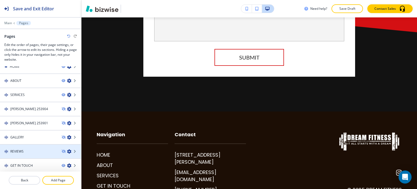
click at [27, 154] on div at bounding box center [40, 156] width 81 height 4
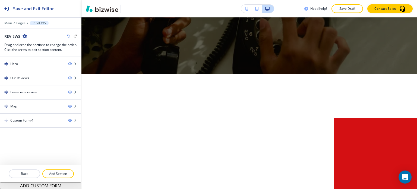
scroll to position [0, 0]
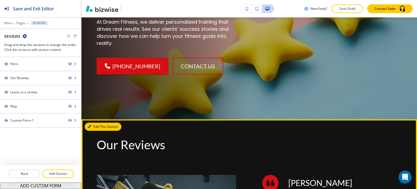
click at [97, 123] on button "Edit This Section" at bounding box center [103, 126] width 37 height 8
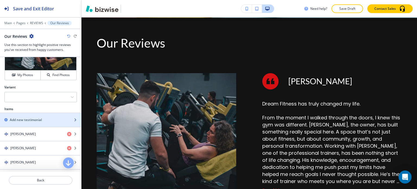
scroll to position [326, 0]
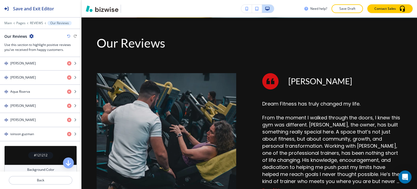
click at [46, 167] on h4 "Background Color" at bounding box center [40, 169] width 27 height 5
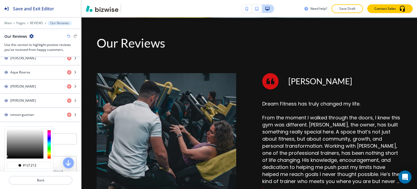
scroll to position [375, 0]
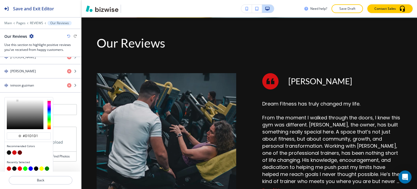
type input "#d3d3d3"
click at [12, 99] on div at bounding box center [25, 114] width 37 height 30
type input "#d3d3d3"
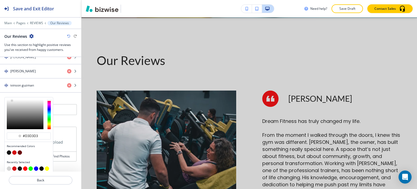
drag, startPoint x: 25, startPoint y: 134, endPoint x: 51, endPoint y: 132, distance: 26.7
click at [53, 134] on div "#d3d3d3 Recommended Colors Recently Selected" at bounding box center [28, 135] width 49 height 77
type input "#fff"
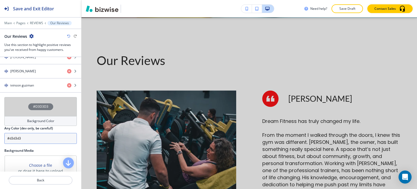
click at [52, 139] on input "#d3d3d3" at bounding box center [40, 138] width 73 height 11
click at [51, 136] on input "#d3d3d3" at bounding box center [40, 138] width 73 height 11
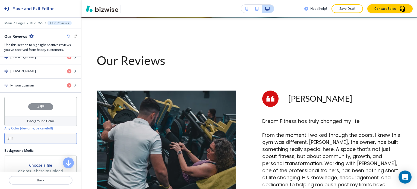
type input "#fff"
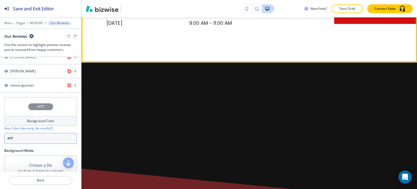
scroll to position [1541, 0]
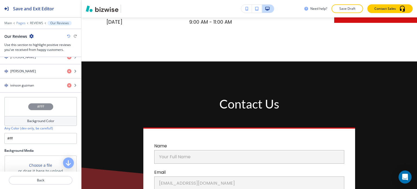
click at [19, 23] on p "Pages" at bounding box center [20, 23] width 9 height 4
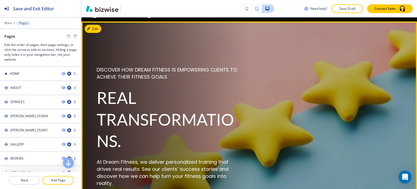
scroll to position [0, 0]
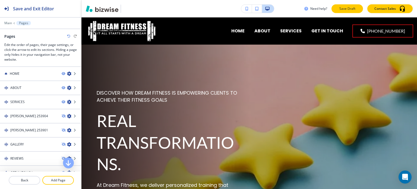
click at [336, 9] on button "Save Draft" at bounding box center [348, 8] width 32 height 9
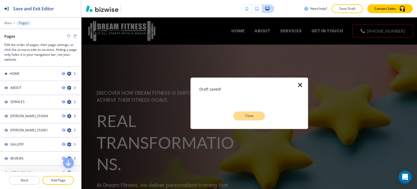
click at [259, 116] on button "Close" at bounding box center [250, 115] width 32 height 9
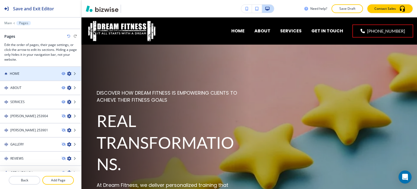
scroll to position [7, 0]
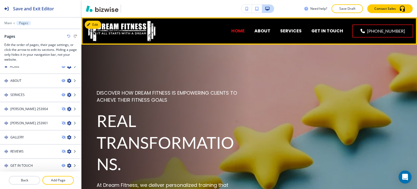
click at [244, 33] on p "HOME" at bounding box center [237, 31] width 13 height 6
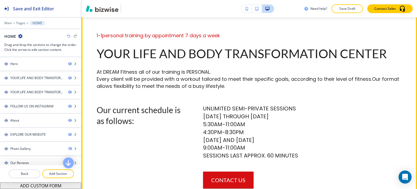
scroll to position [380, 0]
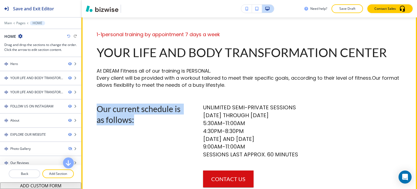
drag, startPoint x: 97, startPoint y: 43, endPoint x: 148, endPoint y: 58, distance: 53.6
click at [154, 97] on div "Our current schedule is as follows:" at bounding box center [136, 142] width 106 height 90
copy p "Our current schedule is as follows:"
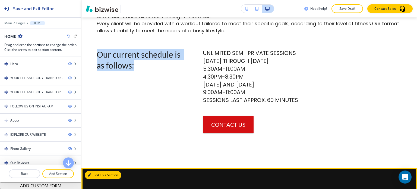
click at [96, 171] on button "Edit This Section" at bounding box center [103, 175] width 37 height 8
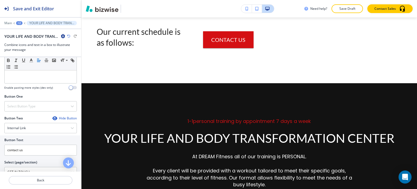
scroll to position [109, 0]
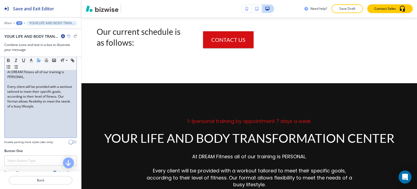
click at [17, 116] on div "At DREAM Fitness all of our training is PERSONAL. Every client will be provided…" at bounding box center [41, 102] width 72 height 71
click at [58, 108] on div "At DREAM Fitness all of our training is PERSONAL. Every client will be provided…" at bounding box center [41, 102] width 72 height 71
drag, startPoint x: 61, startPoint y: 116, endPoint x: 4, endPoint y: 115, distance: 57.0
click at [4, 115] on div "Body Small Normal Large Huge At DREAM Fitness all of our training is PERSONAL. …" at bounding box center [40, 97] width 81 height 102
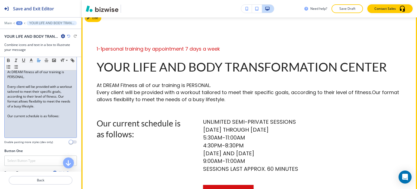
scroll to position [356, 0]
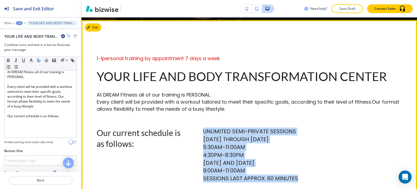
drag, startPoint x: 202, startPoint y: 65, endPoint x: 300, endPoint y: 113, distance: 109.7
click at [300, 127] on h6 "UNLIMITED SEMI-PRIVATE SESSIONS [DATE] THROUGH [DATE] 5:30AM-11:00AM 4:30PM-8:3…" at bounding box center [302, 154] width 199 height 55
copy h6 "UNLIMITED SEMI-PRIVATE SESSIONS [DATE] THROUGH [DATE] 5:30AM-11:00AM 4:30PM-8:3…"
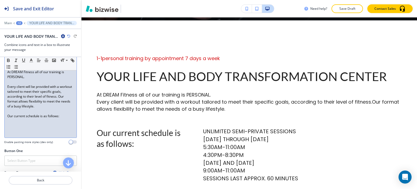
click at [65, 115] on p "Our current schedule is as follows:" at bounding box center [40, 116] width 67 height 5
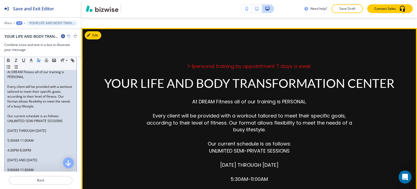
scroll to position [574, 0]
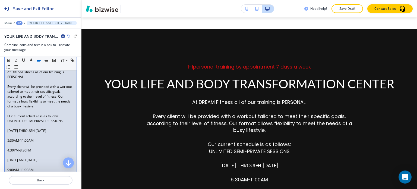
click at [10, 144] on p at bounding box center [40, 145] width 67 height 5
click at [10, 151] on p at bounding box center [40, 150] width 67 height 5
click at [15, 156] on p at bounding box center [40, 155] width 67 height 5
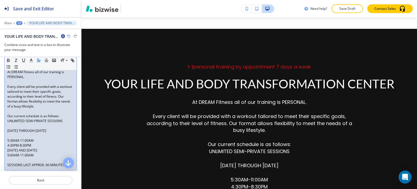
click at [12, 159] on p at bounding box center [40, 160] width 67 height 5
click at [14, 136] on p at bounding box center [40, 135] width 67 height 5
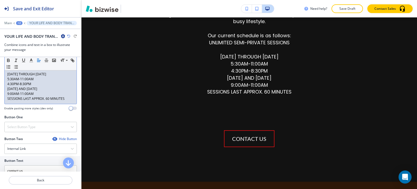
scroll to position [136, 0]
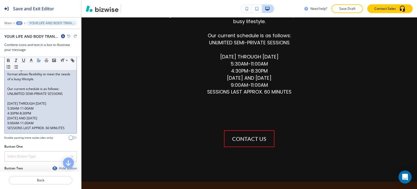
click at [65, 126] on p "SESSIONS LAST APPROX. 60 MINUTES" at bounding box center [40, 127] width 67 height 5
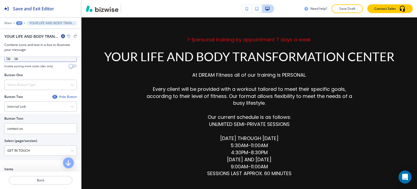
scroll to position [190, 0]
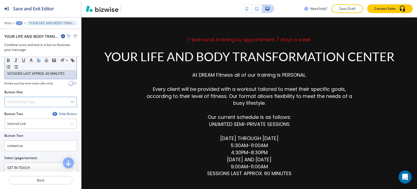
click at [51, 102] on div "Select Button Type" at bounding box center [41, 102] width 72 height 10
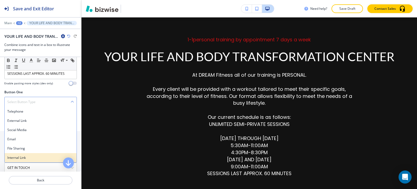
click at [38, 155] on h4 "Internal Link" at bounding box center [40, 157] width 67 height 5
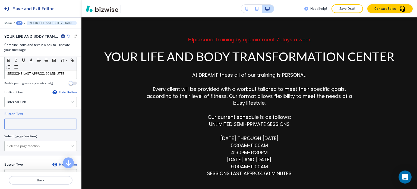
click at [40, 121] on input "text" at bounding box center [40, 123] width 73 height 11
type input "contact us"
click at [54, 144] on \(page\/section\) "Manual Input" at bounding box center [38, 145] width 66 height 9
type \(page\/section\) "GET IN TOUCH"
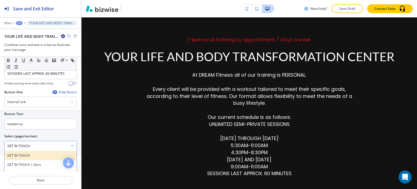
click at [38, 154] on h4 "GET IN TOUCH" at bounding box center [40, 155] width 67 height 5
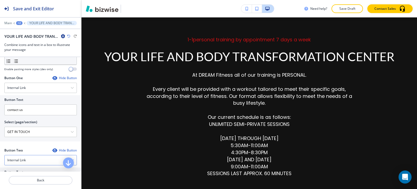
scroll to position [217, 0]
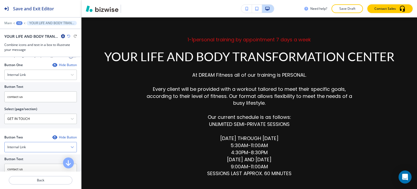
click at [43, 147] on div "Internal Link" at bounding box center [41, 147] width 72 height 10
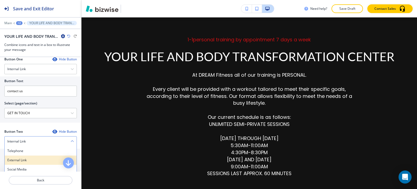
scroll to position [250, 0]
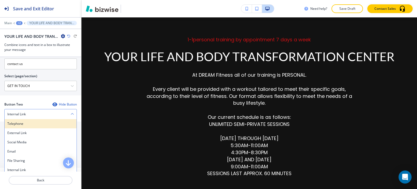
click at [30, 122] on h4 "Telephone" at bounding box center [40, 123] width 67 height 5
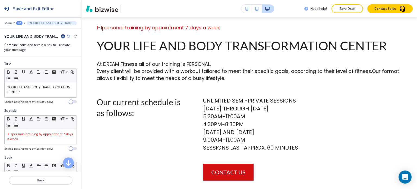
scroll to position [411, 0]
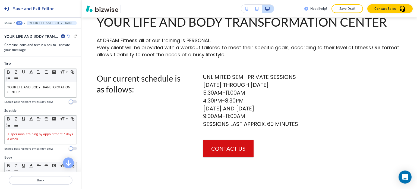
click at [63, 37] on icon "button" at bounding box center [63, 36] width 4 height 4
click at [76, 62] on p "Delete Section" at bounding box center [78, 64] width 28 height 5
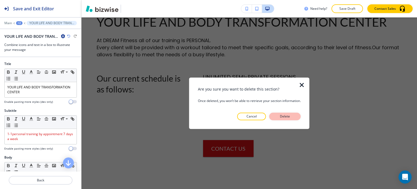
click at [290, 116] on p "Delete" at bounding box center [285, 116] width 13 height 5
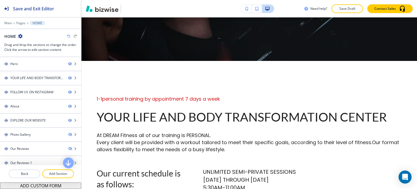
scroll to position [329, 0]
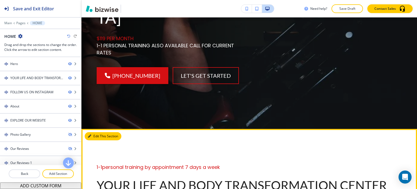
click at [95, 132] on button "Edit This Section" at bounding box center [103, 136] width 37 height 8
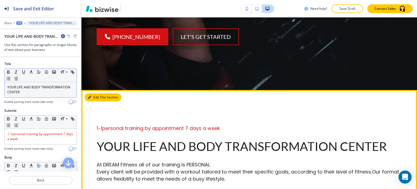
scroll to position [294, 0]
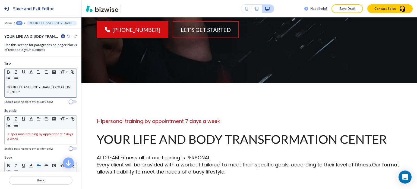
click at [53, 91] on p "YOUR LIFE AND BODY TRANSFORMATION CENTER" at bounding box center [40, 90] width 67 height 10
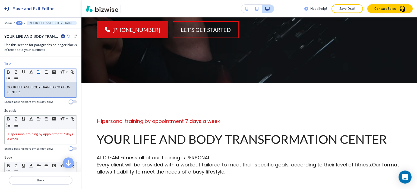
click at [53, 91] on p "YOUR LIFE AND BODY TRANSFORMATION CENTER" at bounding box center [40, 90] width 67 height 10
click at [47, 74] on button "button" at bounding box center [47, 72] width 8 height 7
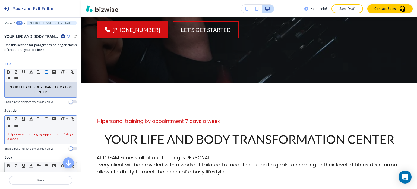
click at [48, 129] on div "1-1personal training by appointment 7 days a week" at bounding box center [41, 136] width 72 height 15
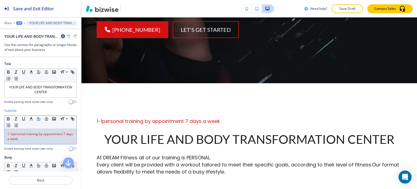
click at [48, 129] on div "1-1personal training by appointment 7 days a week" at bounding box center [41, 136] width 72 height 15
click at [45, 119] on line "button" at bounding box center [46, 119] width 3 height 0
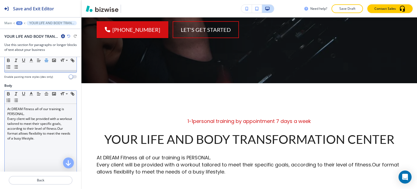
scroll to position [81, 0]
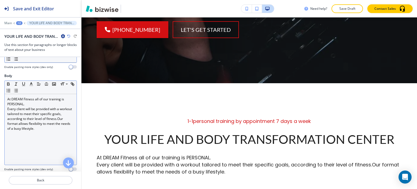
click at [40, 122] on p "Every client will be provided with a workout tailored to meet their specific go…" at bounding box center [40, 118] width 67 height 24
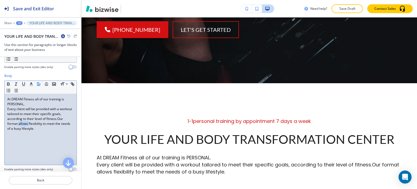
click at [40, 121] on p "Every client will be provided with a workout tailored to meet their specific go…" at bounding box center [40, 118] width 67 height 24
click at [39, 121] on p "Every client will be provided with a workout tailored to meet their specific go…" at bounding box center [40, 118] width 67 height 24
click at [39, 120] on p "Every client will be provided with a workout tailored to meet their specific go…" at bounding box center [40, 118] width 67 height 24
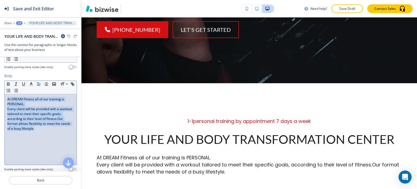
drag, startPoint x: 61, startPoint y: 129, endPoint x: 2, endPoint y: 98, distance: 66.5
click at [2, 99] on div "Body Small Normal Large Huge At DREAM Fitness all of our training is PERSONAL. …" at bounding box center [40, 124] width 81 height 102
click at [49, 83] on button "button" at bounding box center [47, 84] width 8 height 7
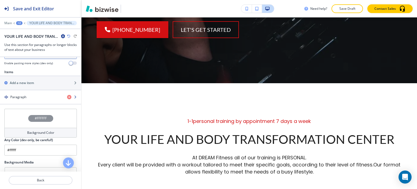
scroll to position [217, 0]
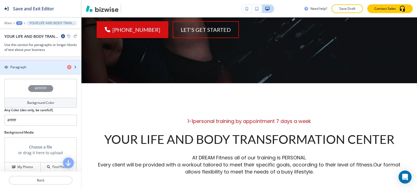
click at [31, 70] on div "button" at bounding box center [40, 72] width 81 height 4
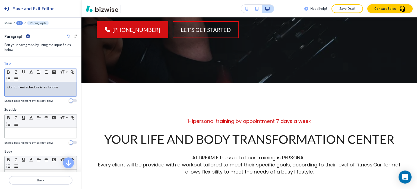
click at [35, 88] on p "Our current schedule is as follows:" at bounding box center [40, 87] width 67 height 5
click at [46, 74] on button "button" at bounding box center [47, 72] width 8 height 7
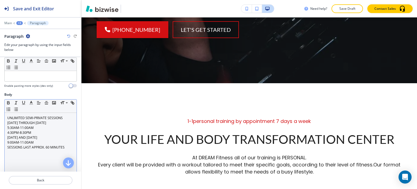
scroll to position [81, 0]
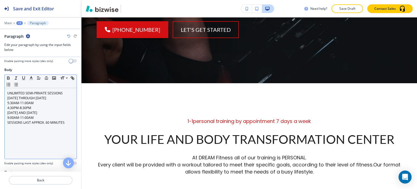
click at [26, 106] on p "4:30PM-8:30PM" at bounding box center [40, 107] width 67 height 5
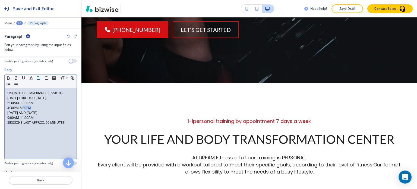
click at [26, 106] on p "4:30PM-8:30PM" at bounding box center [40, 107] width 67 height 5
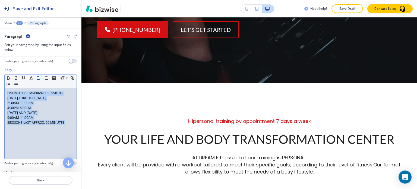
drag, startPoint x: 67, startPoint y: 124, endPoint x: 8, endPoint y: 90, distance: 67.9
click at [6, 90] on div "UNLIMITED SEMI-PRIVATE SESSIONS [DATE] THROUGH [DATE] 5:30AM-11:00AM 4:30PM-8:3…" at bounding box center [41, 123] width 72 height 71
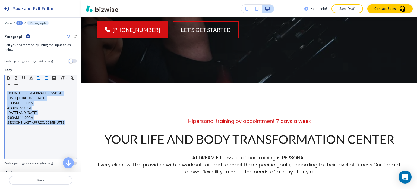
click at [46, 77] on line "button" at bounding box center [47, 77] width 2 height 0
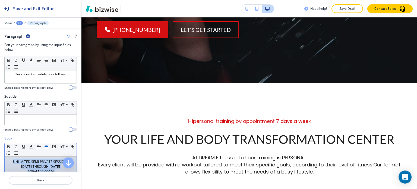
scroll to position [0, 0]
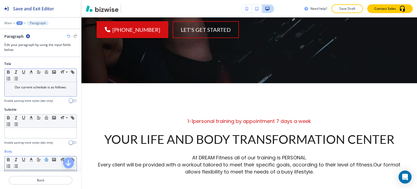
click at [43, 87] on p "Our current schedule is as follows:" at bounding box center [40, 87] width 67 height 5
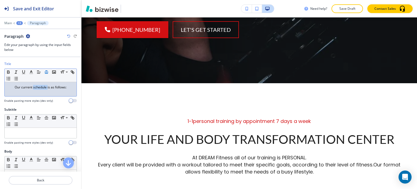
click at [43, 87] on p "Our current schedule is as follows:" at bounding box center [40, 87] width 67 height 5
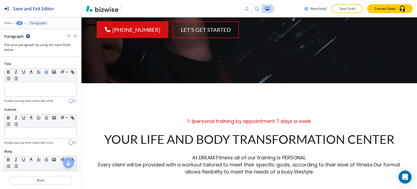
click at [66, 35] on div "Paragraph" at bounding box center [40, 36] width 73 height 6
click at [67, 37] on icon "button" at bounding box center [68, 35] width 3 height 3
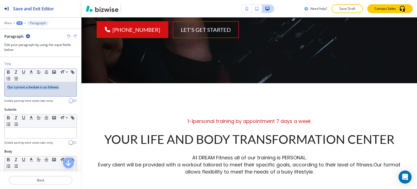
drag, startPoint x: 62, startPoint y: 87, endPoint x: 6, endPoint y: 87, distance: 56.2
click at [6, 87] on div "Our current schedule is as follows:" at bounding box center [41, 89] width 72 height 14
copy p "Our current schedule is as follows:"
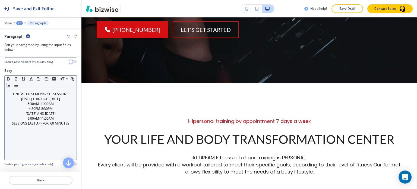
scroll to position [81, 0]
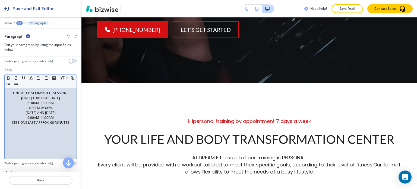
click at [7, 92] on p "UNLIMITED SEMI-PRIVATE SESSIONS" at bounding box center [40, 93] width 67 height 5
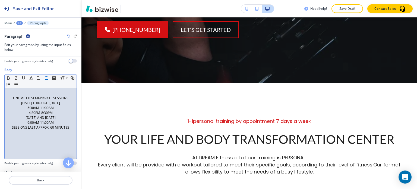
click at [14, 92] on p at bounding box center [40, 93] width 67 height 5
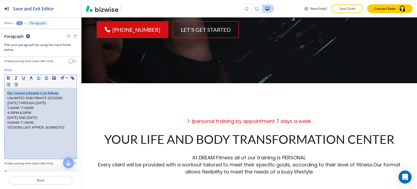
drag, startPoint x: 58, startPoint y: 91, endPoint x: 6, endPoint y: 91, distance: 52.7
click at [6, 91] on div "Our current schedule is as follows: UNLIMITED SEMI-PRIVATE SESSIONS [DATE] THRO…" at bounding box center [41, 123] width 72 height 71
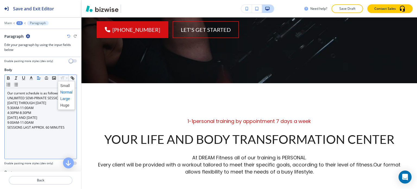
click at [65, 98] on span at bounding box center [66, 98] width 12 height 7
click at [9, 78] on icon "button" at bounding box center [8, 78] width 2 height 1
click at [9, 79] on icon "button" at bounding box center [8, 78] width 5 height 5
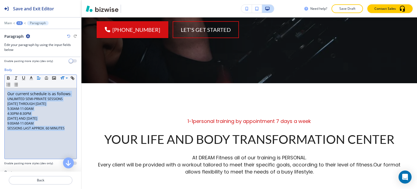
drag, startPoint x: 65, startPoint y: 128, endPoint x: 6, endPoint y: 93, distance: 68.3
click at [6, 93] on div "Our current schedule is as follows : UNLIMITED SEMI-PRIVATE SESSIONS [DATE] THR…" at bounding box center [41, 123] width 72 height 71
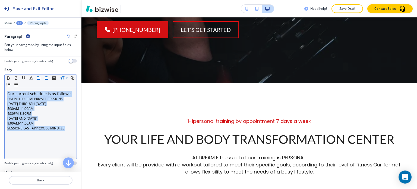
click at [44, 77] on icon "button" at bounding box center [46, 78] width 5 height 5
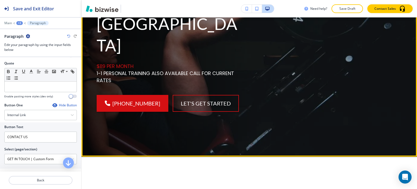
scroll to position [239, 0]
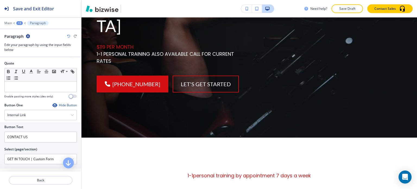
click at [70, 37] on icon "button" at bounding box center [68, 35] width 3 height 3
click at [69, 37] on icon "button" at bounding box center [68, 35] width 3 height 3
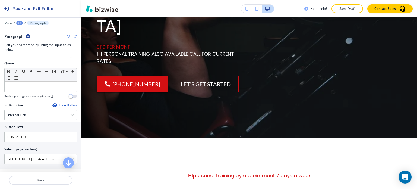
click at [69, 37] on icon "button" at bounding box center [68, 35] width 3 height 3
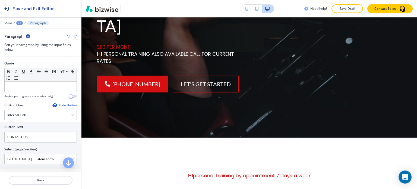
click at [69, 37] on icon "button" at bounding box center [68, 35] width 3 height 3
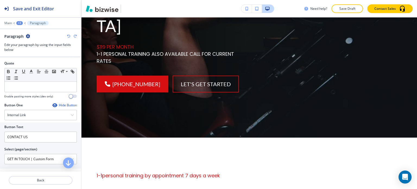
click at [69, 37] on icon "button" at bounding box center [68, 35] width 3 height 3
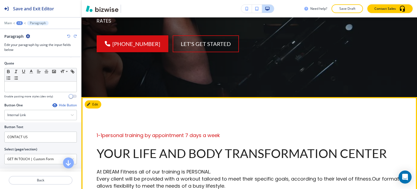
scroll to position [321, 0]
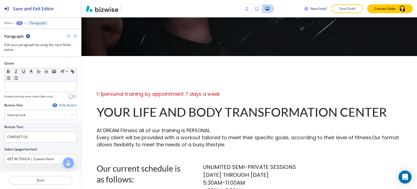
click at [22, 23] on div "+3" at bounding box center [19, 23] width 7 height 4
click at [36, 42] on p "HOME" at bounding box center [34, 41] width 28 height 5
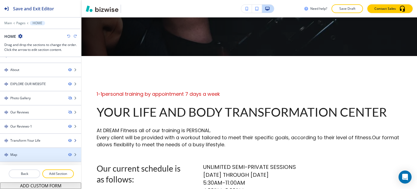
scroll to position [46, 0]
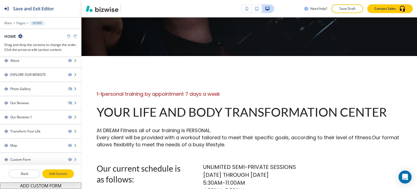
click at [54, 173] on p "Add Section" at bounding box center [58, 173] width 30 height 5
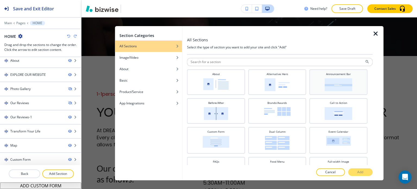
click at [337, 90] on img at bounding box center [339, 84] width 28 height 13
click at [358, 174] on p "Add" at bounding box center [360, 171] width 6 height 5
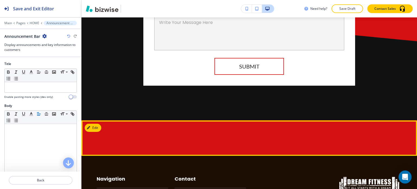
scroll to position [2371, 0]
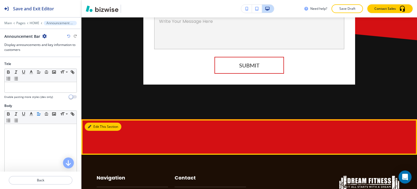
click at [98, 122] on button "Edit This Section" at bounding box center [103, 126] width 37 height 8
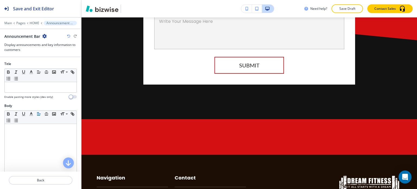
click at [45, 36] on icon "button" at bounding box center [44, 36] width 4 height 4
click at [63, 61] on button "Delete Section" at bounding box center [59, 64] width 35 height 10
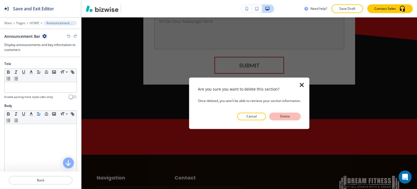
click at [279, 114] on button "Delete" at bounding box center [285, 116] width 32 height 8
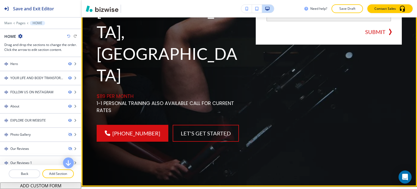
scroll to position [244, 0]
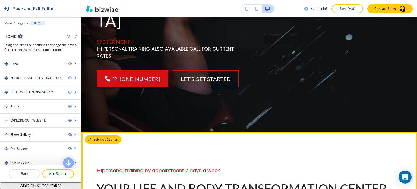
click at [94, 135] on button "Edit This Section" at bounding box center [103, 139] width 37 height 8
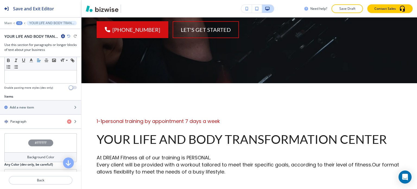
scroll to position [256, 0]
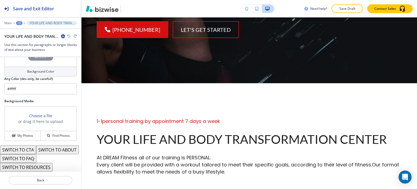
click at [36, 152] on button "SWITCH TO ABOUT" at bounding box center [57, 149] width 43 height 9
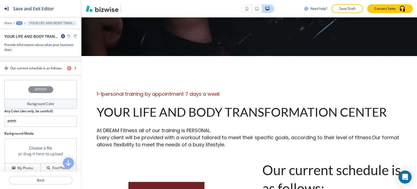
scroll to position [177, 0]
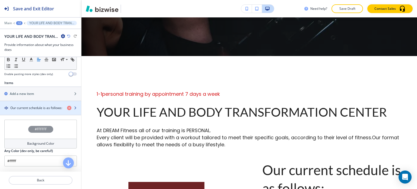
click at [39, 107] on h4 "Our current schedule is as follows:" at bounding box center [36, 107] width 52 height 5
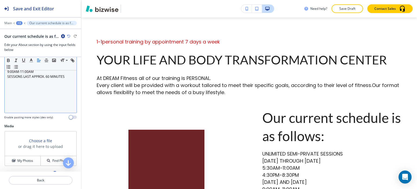
scroll to position [136, 0]
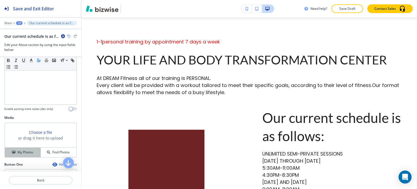
click at [30, 148] on button "My Photos" at bounding box center [23, 152] width 36 height 10
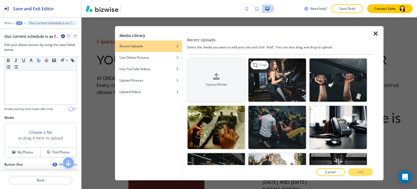
click at [296, 82] on img "button" at bounding box center [278, 79] width 58 height 43
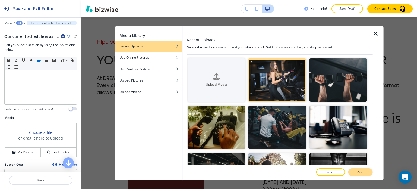
click at [367, 173] on button "Add" at bounding box center [360, 172] width 24 height 8
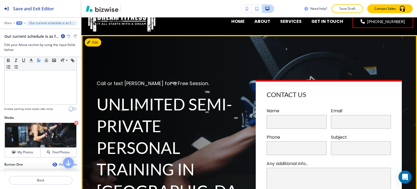
scroll to position [0, 0]
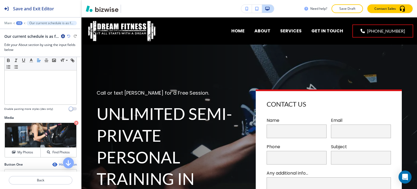
click at [350, 9] on p "Save Draft" at bounding box center [347, 8] width 17 height 5
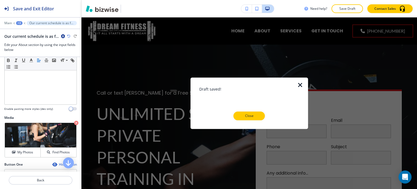
drag, startPoint x: 255, startPoint y: 119, endPoint x: 269, endPoint y: 79, distance: 42.5
click at [255, 119] on button "Close" at bounding box center [250, 115] width 32 height 9
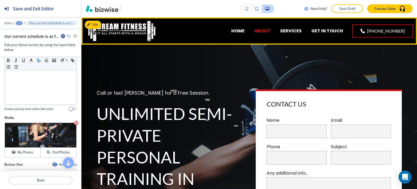
click at [271, 31] on p "ABOUT" at bounding box center [262, 31] width 16 height 6
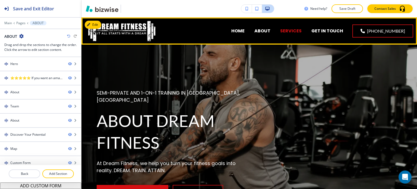
click at [296, 31] on p "SERVICES" at bounding box center [290, 31] width 21 height 6
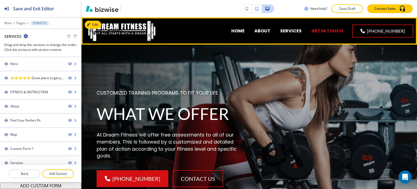
click at [324, 31] on p "GET IN TOUCH" at bounding box center [328, 31] width 32 height 6
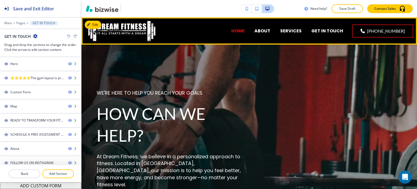
click at [245, 33] on p "HOME" at bounding box center [237, 31] width 13 height 6
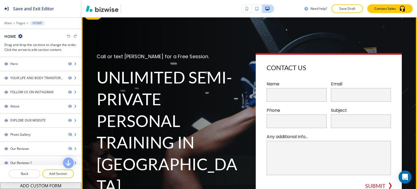
scroll to position [27, 0]
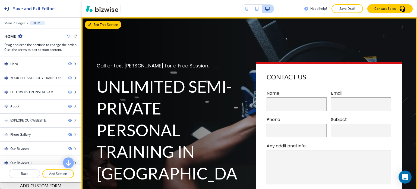
click at [96, 23] on button "Edit This Section" at bounding box center [103, 25] width 37 height 8
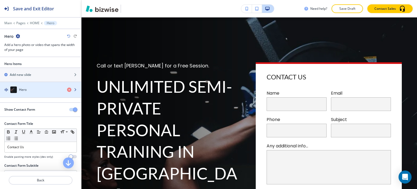
click at [34, 90] on div "Hero" at bounding box center [31, 89] width 63 height 7
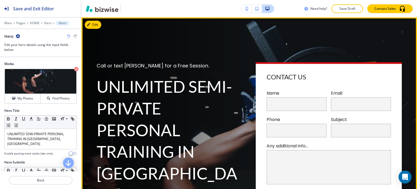
scroll to position [54, 0]
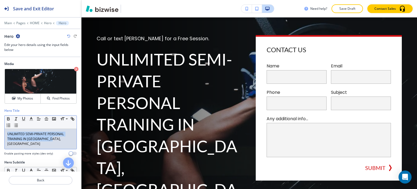
drag, startPoint x: 55, startPoint y: 137, endPoint x: 4, endPoint y: 133, distance: 51.6
click at [4, 133] on div "Hero Title Small Normal Large Huge UNLIMITED SEMI-PRIVATE PERSONAL TRAINING IN …" at bounding box center [40, 134] width 81 height 52
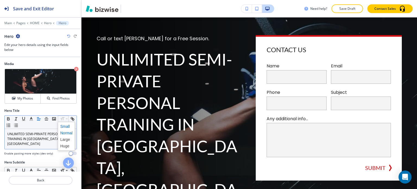
click at [67, 125] on span at bounding box center [66, 126] width 12 height 7
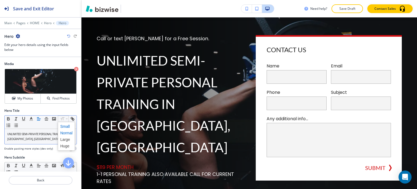
click at [67, 133] on span at bounding box center [66, 133] width 12 height 7
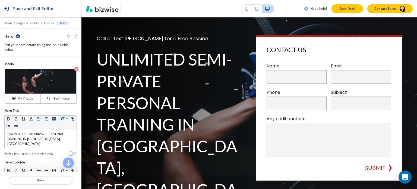
click at [342, 6] on p "Save Draft" at bounding box center [347, 8] width 17 height 5
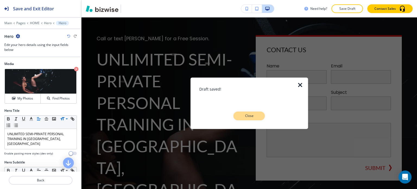
click at [252, 115] on p "Close" at bounding box center [249, 115] width 17 height 5
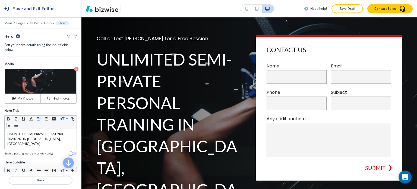
click at [9, 25] on div "Main Pages HOME Hero Hero" at bounding box center [40, 23] width 73 height 4
click at [9, 24] on p "Main" at bounding box center [8, 23] width 8 height 4
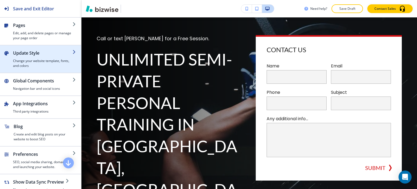
click at [36, 62] on h4 "Change your website template, fonts, and colors" at bounding box center [42, 63] width 59 height 10
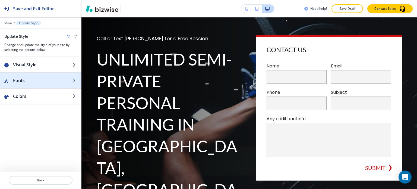
click at [38, 81] on h2 "Fonts" at bounding box center [42, 80] width 59 height 7
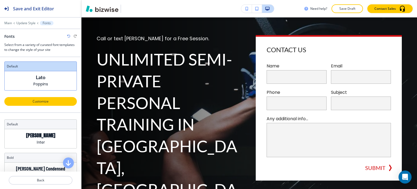
click at [54, 104] on button "Customize" at bounding box center [40, 101] width 73 height 9
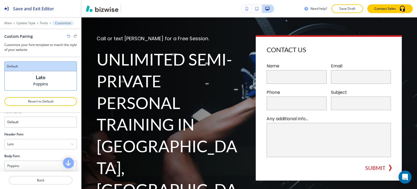
scroll to position [15, 0]
click at [41, 140] on div "Lato" at bounding box center [41, 139] width 72 height 10
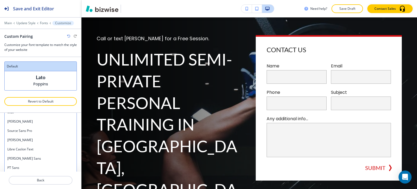
scroll to position [225, 0]
click at [36, 141] on h4 "[PERSON_NAME]" at bounding box center [40, 140] width 67 height 5
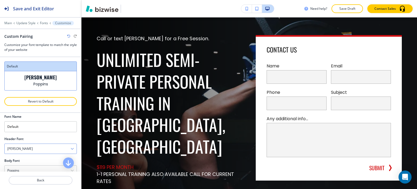
scroll to position [0, 0]
click at [36, 152] on div "[PERSON_NAME]" at bounding box center [41, 154] width 72 height 10
click at [29, 141] on div "[PERSON_NAME]" at bounding box center [41, 140] width 72 height 9
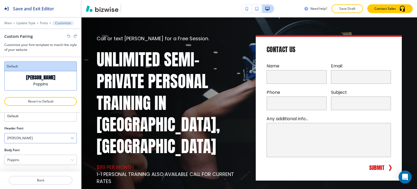
scroll to position [15, 0]
click at [25, 140] on div "[PERSON_NAME]" at bounding box center [41, 139] width 72 height 10
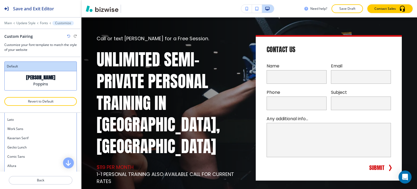
scroll to position [373, 0]
click at [25, 162] on div "[PERSON_NAME]" at bounding box center [41, 166] width 72 height 9
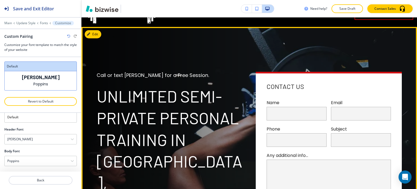
scroll to position [27, 0]
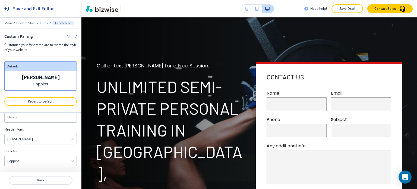
click at [41, 22] on p "Fonts" at bounding box center [44, 23] width 8 height 4
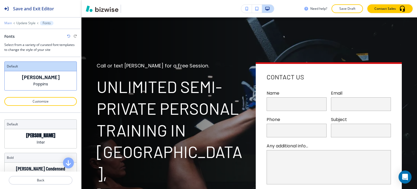
click at [9, 23] on p "Main" at bounding box center [8, 23] width 8 height 4
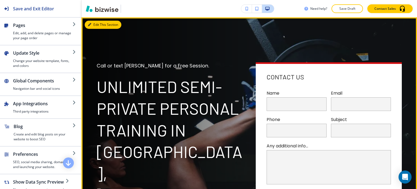
click at [95, 23] on button "Edit This Section" at bounding box center [103, 25] width 37 height 8
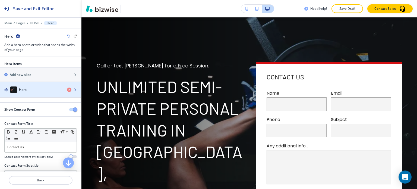
click at [46, 91] on div "Hero" at bounding box center [31, 89] width 63 height 7
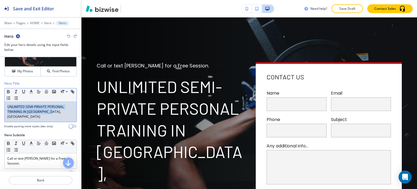
drag, startPoint x: 56, startPoint y: 111, endPoint x: 3, endPoint y: 105, distance: 52.7
click at [3, 105] on div "Hero Title Small Normal Large Huge UNLIMITED SEMI-PRIVATE PERSONAL TRAINING IN …" at bounding box center [40, 107] width 81 height 52
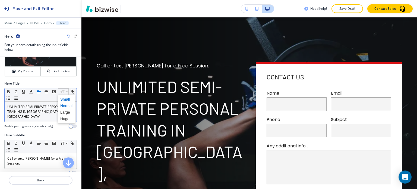
click at [64, 99] on span at bounding box center [66, 99] width 12 height 7
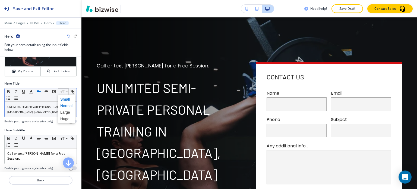
click at [66, 106] on span at bounding box center [66, 105] width 12 height 7
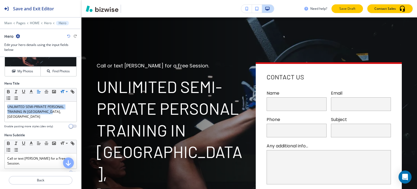
click at [352, 11] on p "Save Draft" at bounding box center [347, 8] width 17 height 5
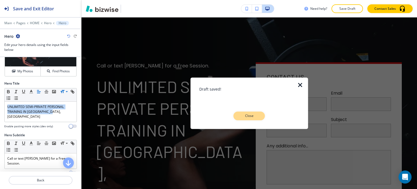
click at [253, 116] on p "Close" at bounding box center [249, 115] width 17 height 5
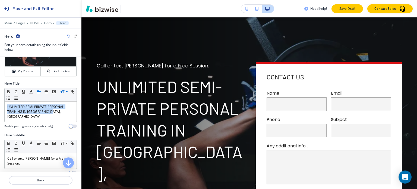
click at [356, 10] on p "Save Draft" at bounding box center [347, 8] width 17 height 5
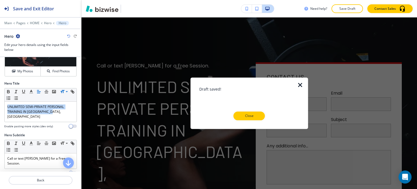
click at [300, 85] on icon "button" at bounding box center [300, 85] width 7 height 7
